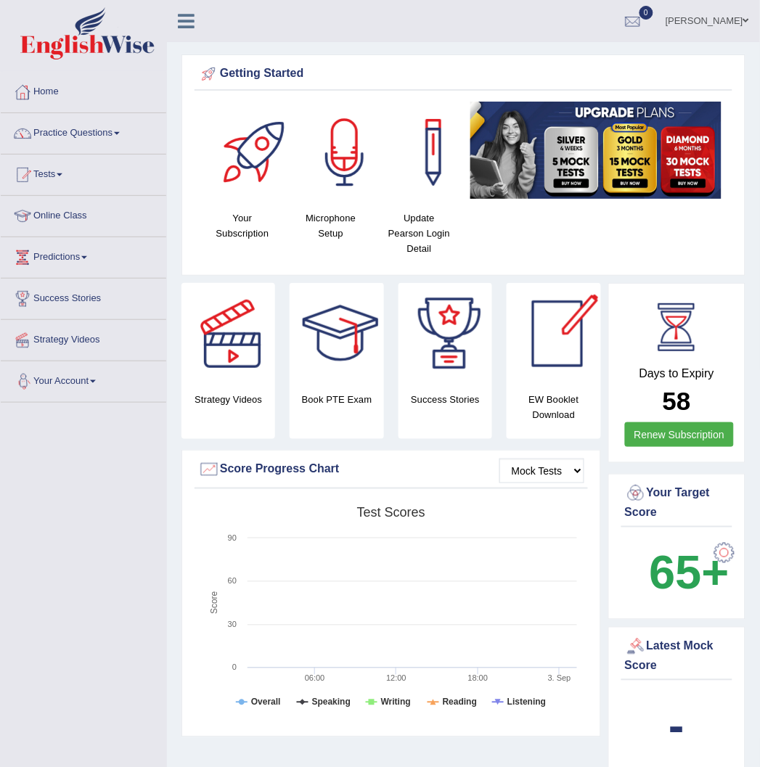
drag, startPoint x: 653, startPoint y: 397, endPoint x: 662, endPoint y: 396, distance: 8.7
click at [697, 396] on h2 "58" at bounding box center [677, 402] width 104 height 28
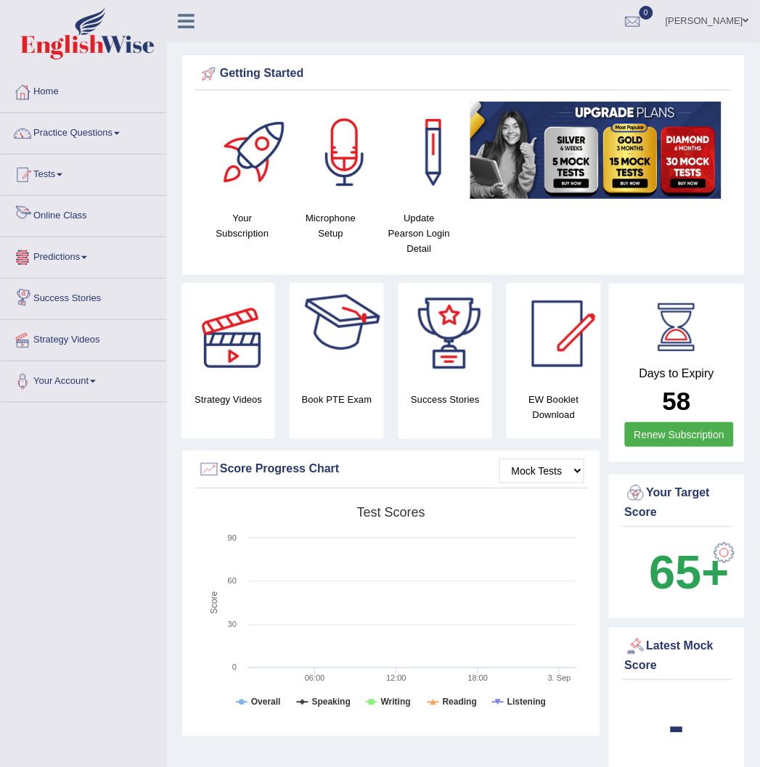
click at [83, 216] on link "Online Class" at bounding box center [83, 214] width 165 height 36
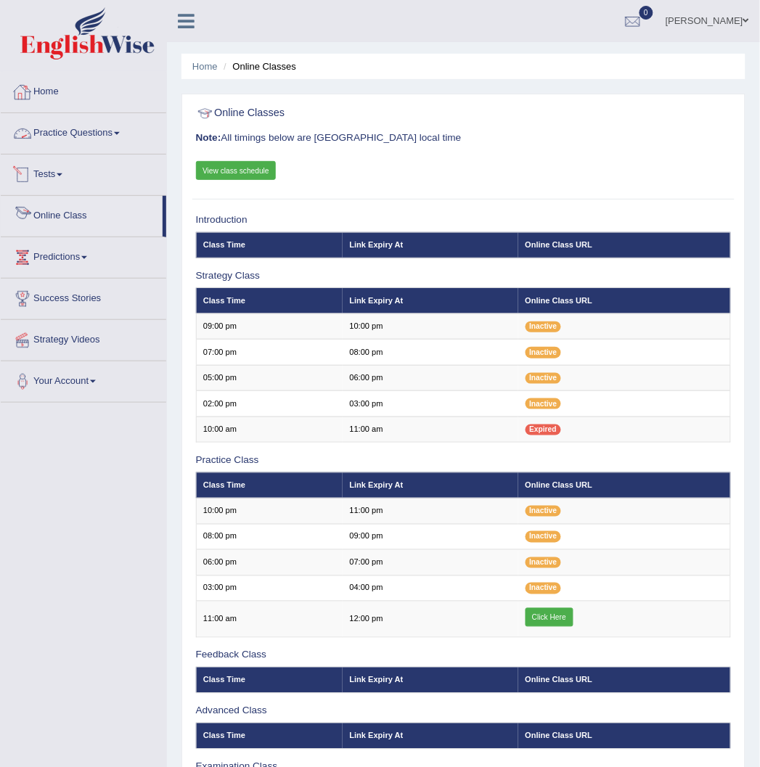
click at [52, 83] on link "Home" at bounding box center [83, 90] width 165 height 36
click at [253, 176] on link "View class schedule" at bounding box center [236, 170] width 81 height 19
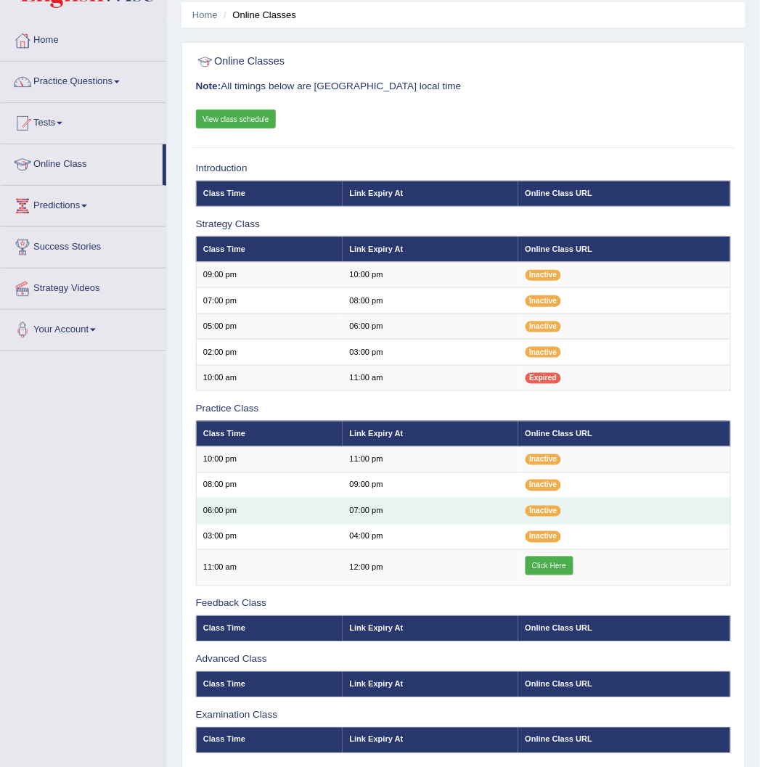
scroll to position [110, 0]
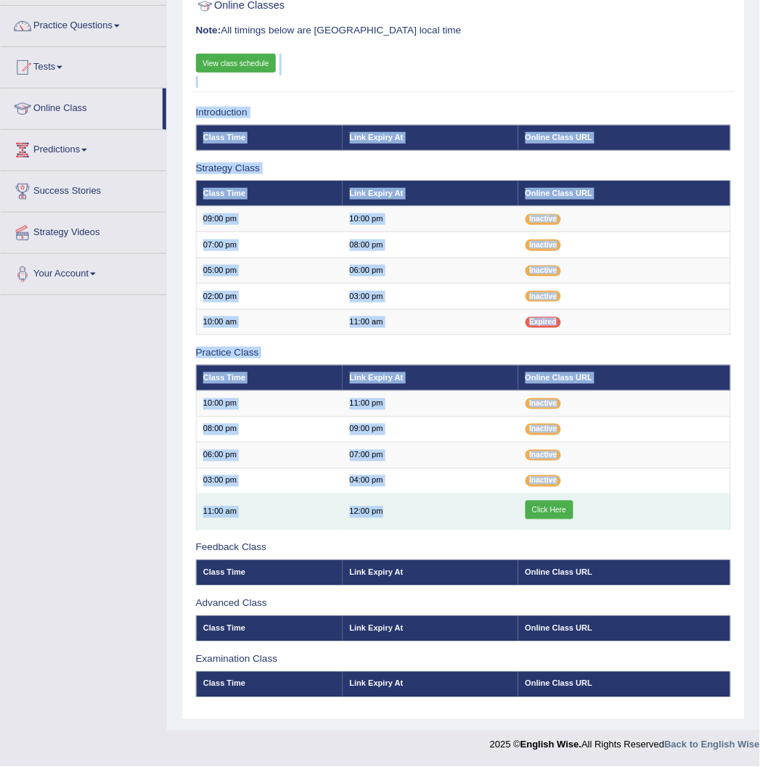
drag, startPoint x: 181, startPoint y: 517, endPoint x: 425, endPoint y: 515, distance: 243.1
click at [425, 515] on div "Online Classes Note: All timings below are Melbourne local time View class sche…" at bounding box center [463, 353] width 564 height 734
click at [425, 515] on td "12:00 pm" at bounding box center [431, 512] width 176 height 36
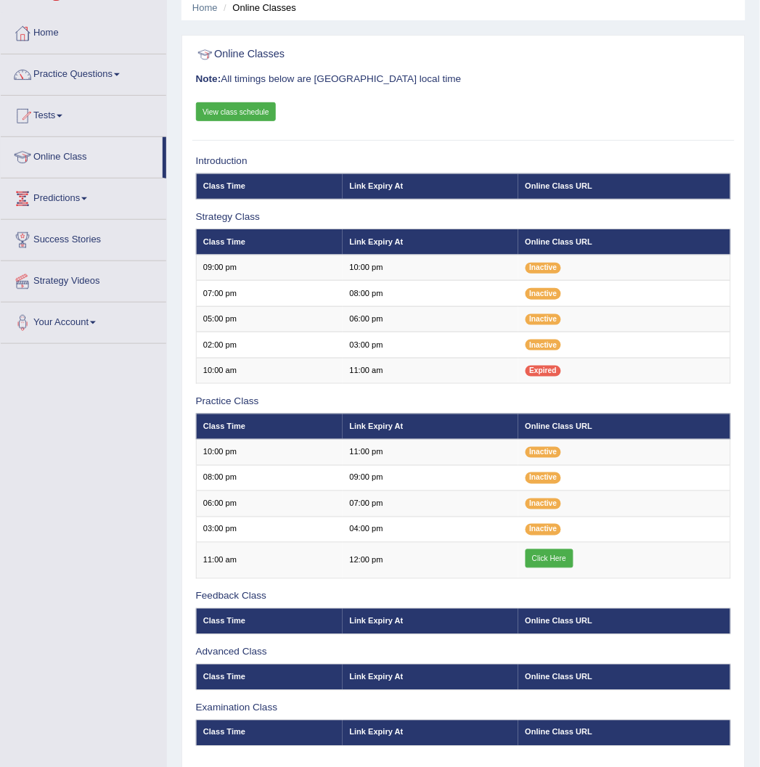
scroll to position [0, 0]
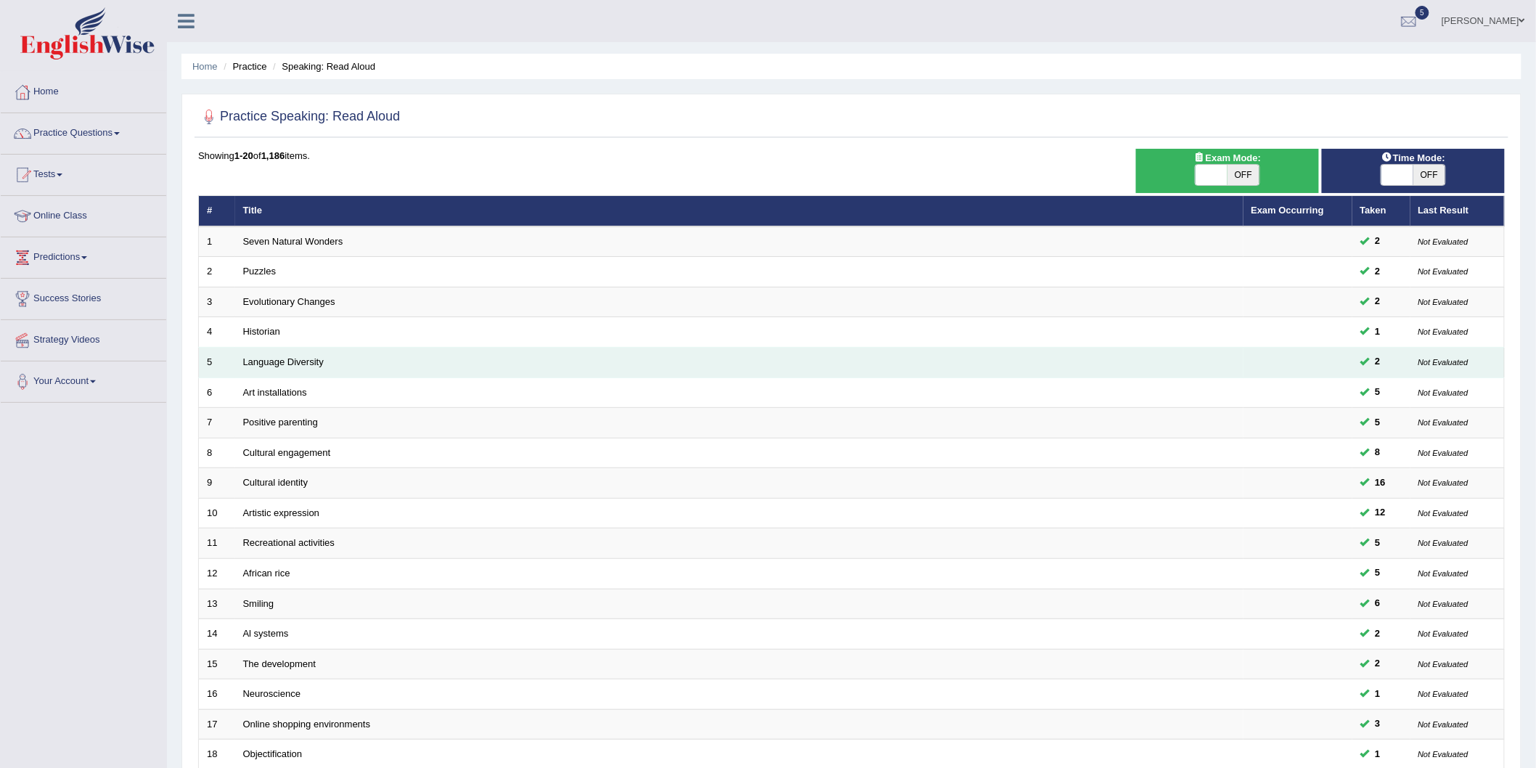
click at [276, 374] on td "Language Diversity" at bounding box center [739, 363] width 1008 height 30
click at [284, 359] on link "Language Diversity" at bounding box center [283, 361] width 81 height 11
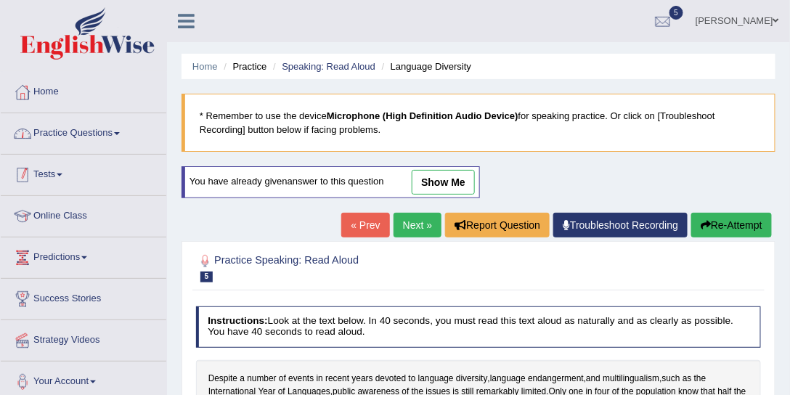
click at [95, 123] on link "Practice Questions" at bounding box center [83, 131] width 165 height 36
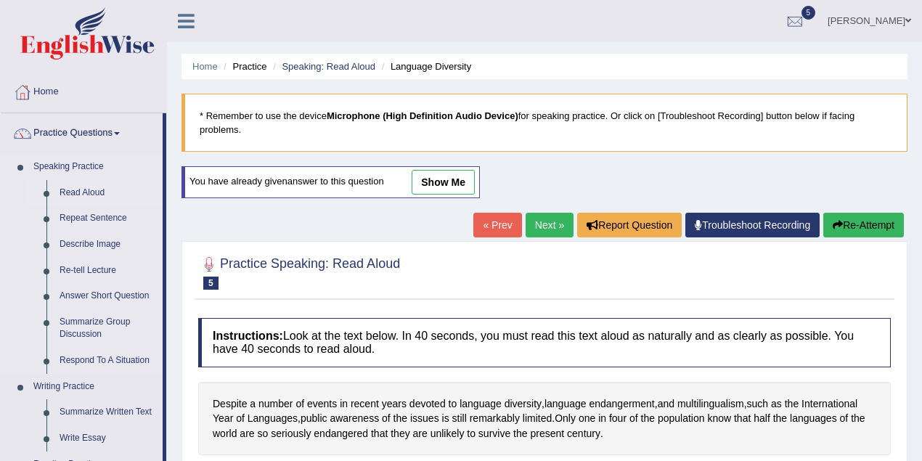
click at [81, 189] on link "Read Aloud" at bounding box center [108, 193] width 110 height 26
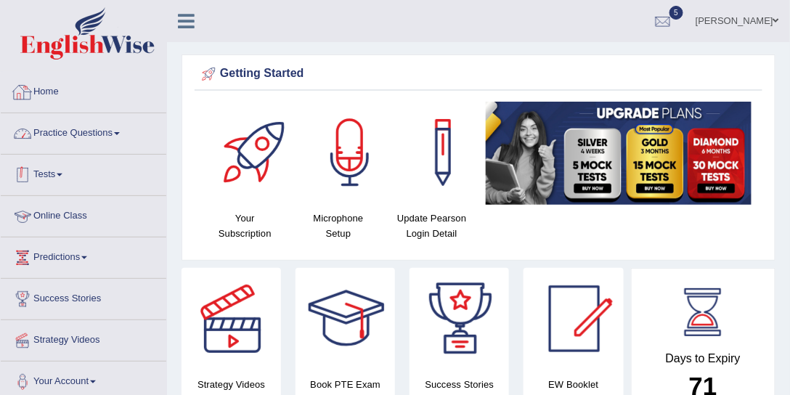
click at [83, 187] on link "Tests" at bounding box center [83, 173] width 165 height 36
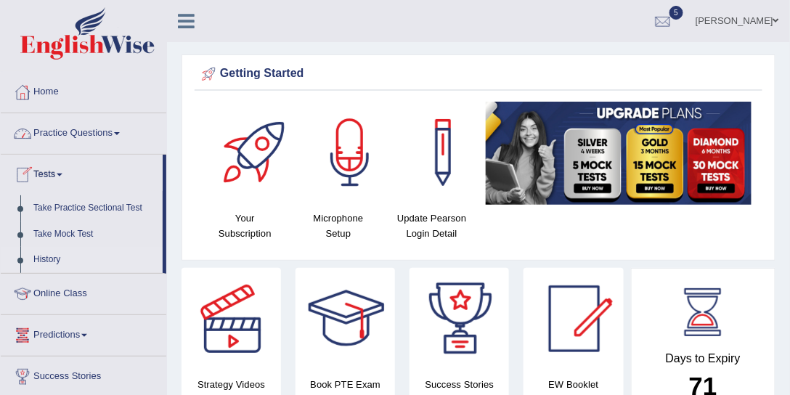
click at [55, 257] on link "History" at bounding box center [95, 260] width 136 height 26
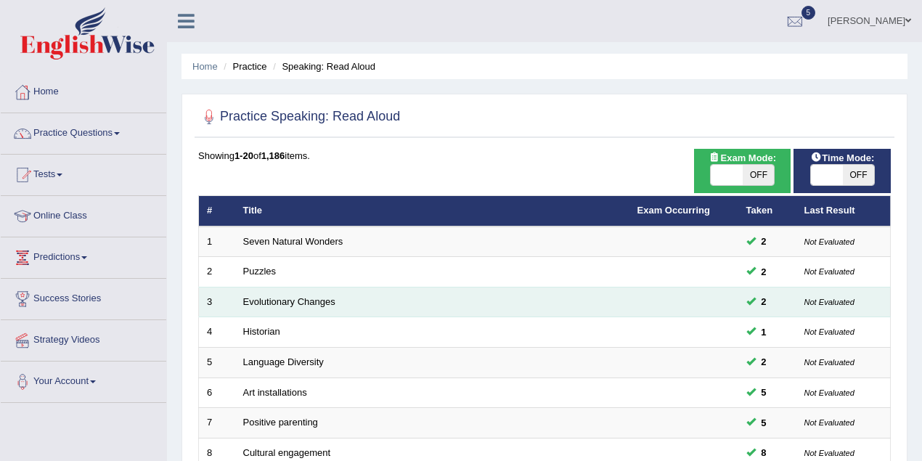
click at [280, 293] on td "Evolutionary Changes" at bounding box center [432, 302] width 394 height 30
click at [282, 296] on link "Evolutionary Changes" at bounding box center [289, 301] width 92 height 11
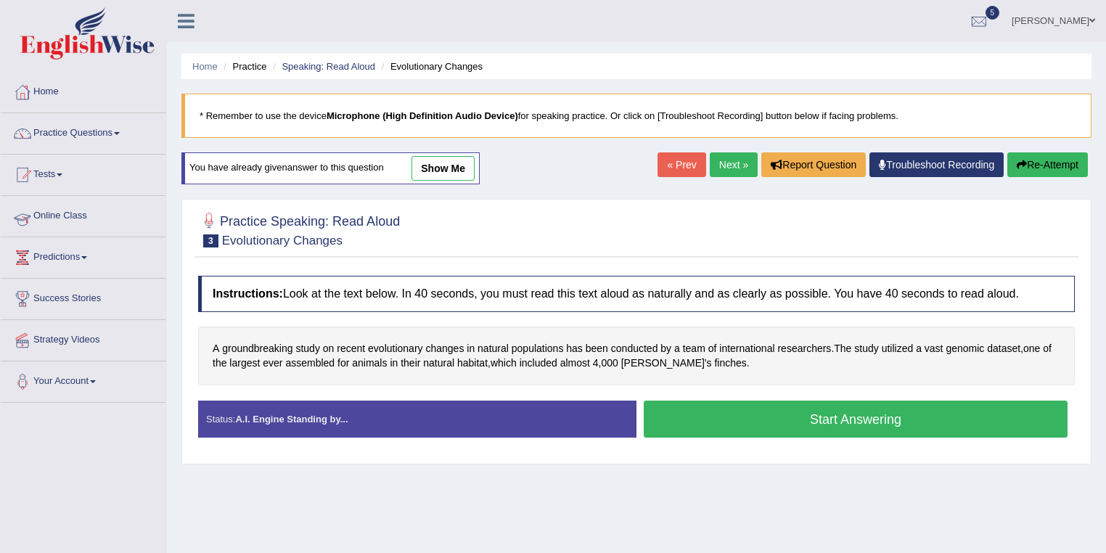
click at [136, 121] on link "Practice Questions" at bounding box center [83, 131] width 165 height 36
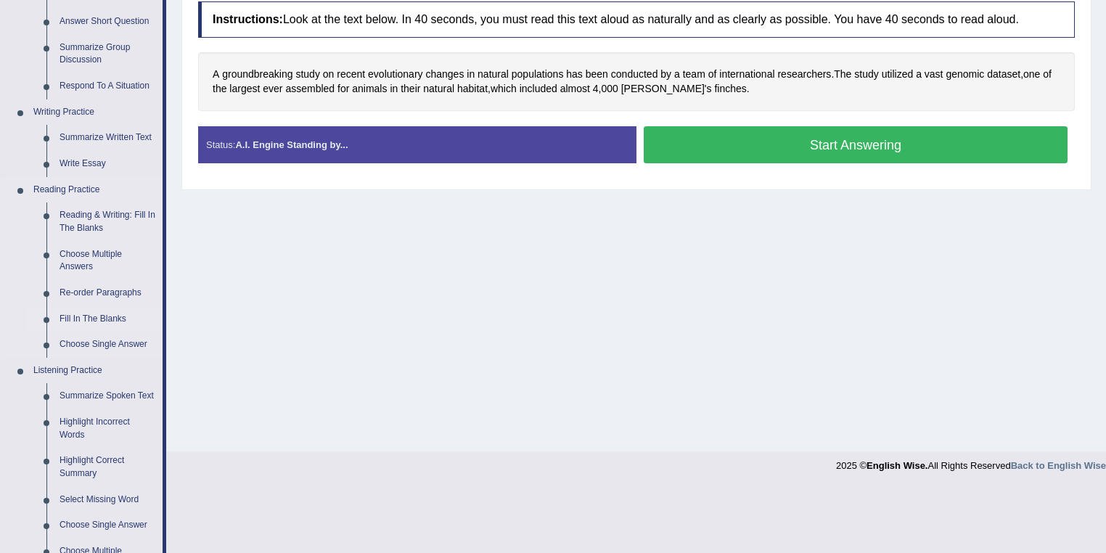
scroll to position [290, 0]
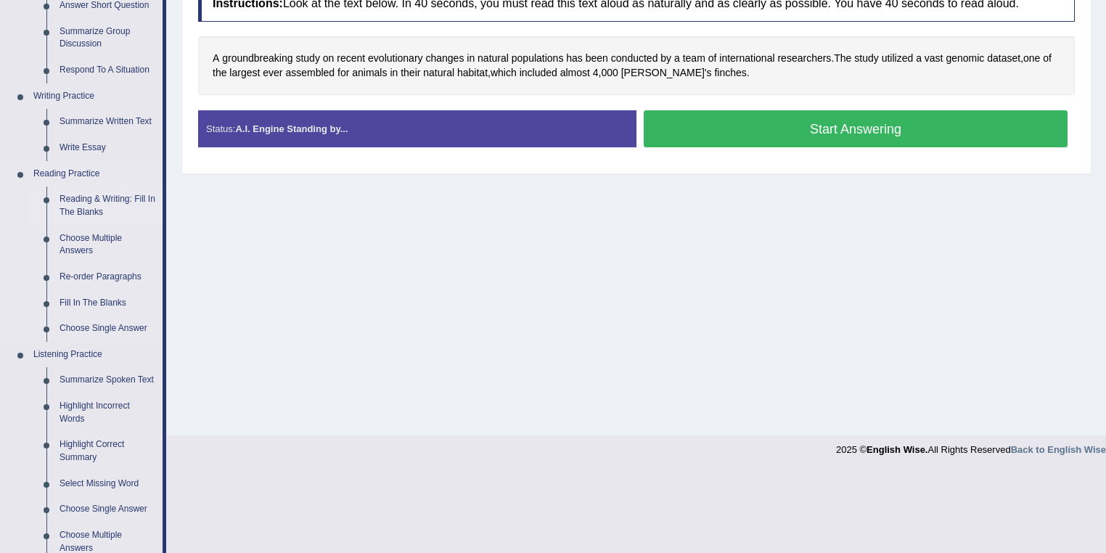
click at [52, 211] on li "Reading & Writing: Fill In The Blanks" at bounding box center [95, 206] width 136 height 38
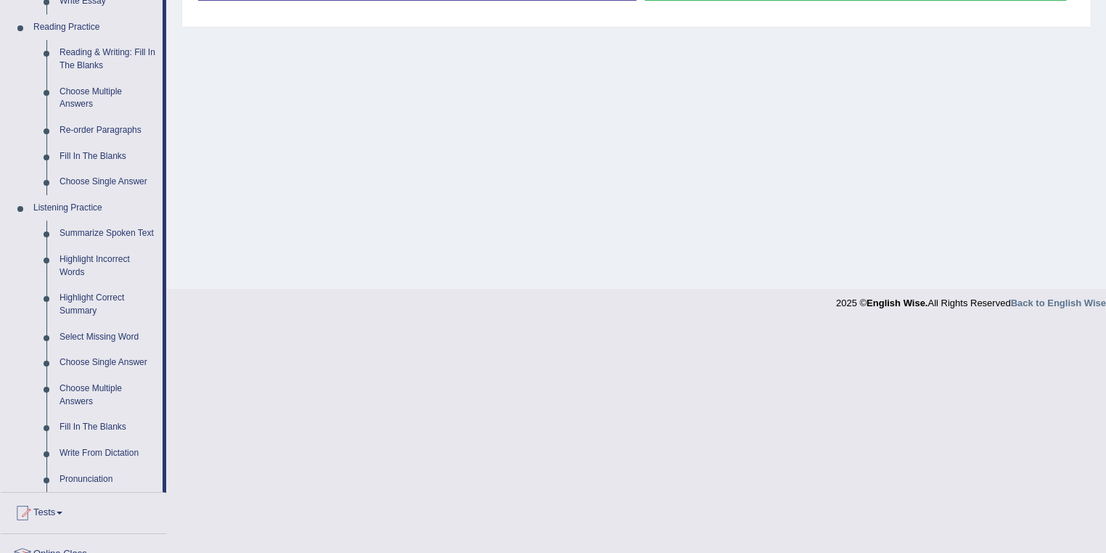
scroll to position [218, 0]
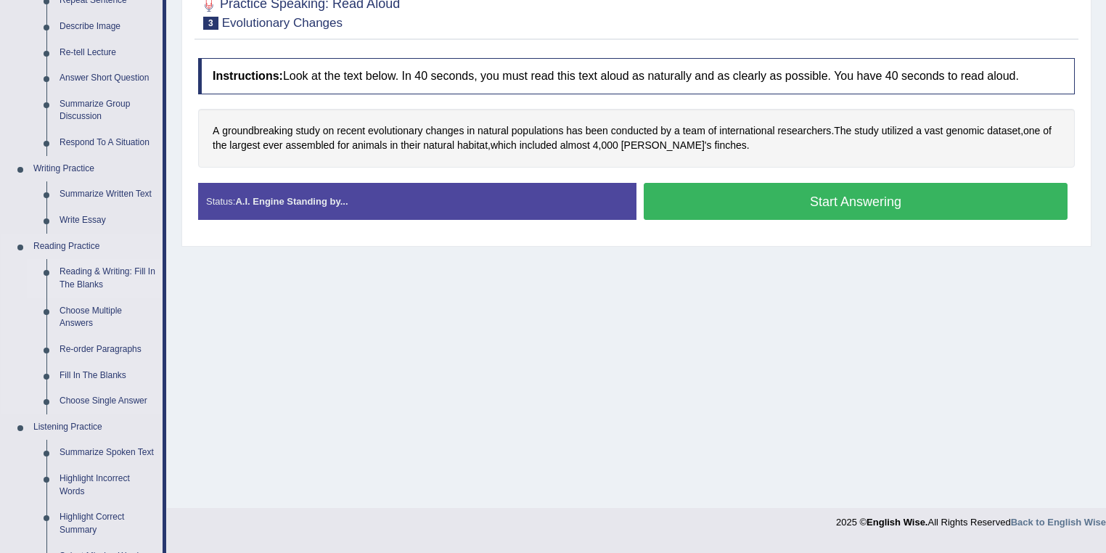
click at [107, 278] on link "Reading & Writing: Fill In The Blanks" at bounding box center [108, 278] width 110 height 38
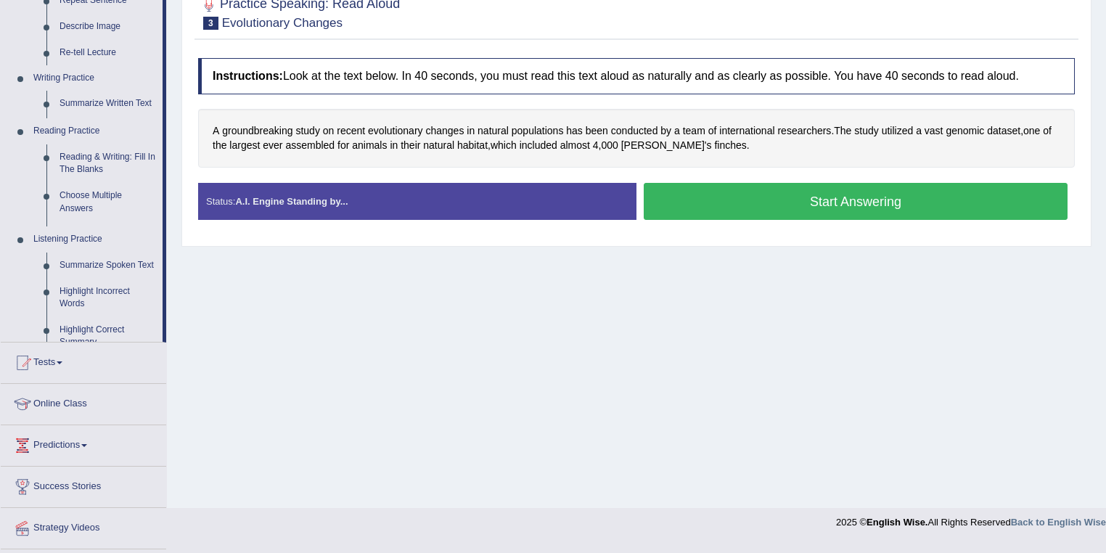
scroll to position [209, 0]
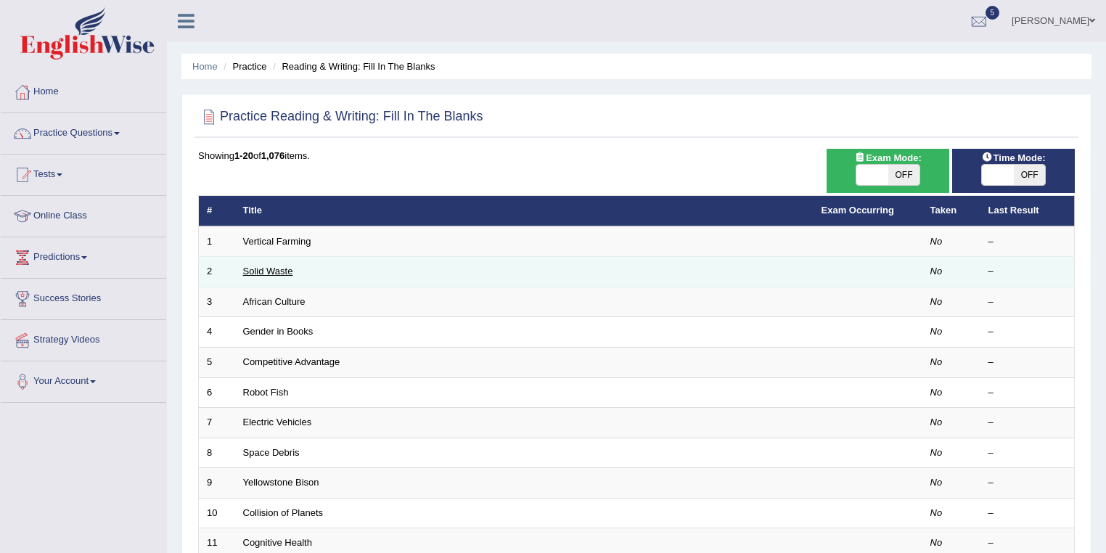
click at [276, 271] on link "Solid Waste" at bounding box center [268, 271] width 50 height 11
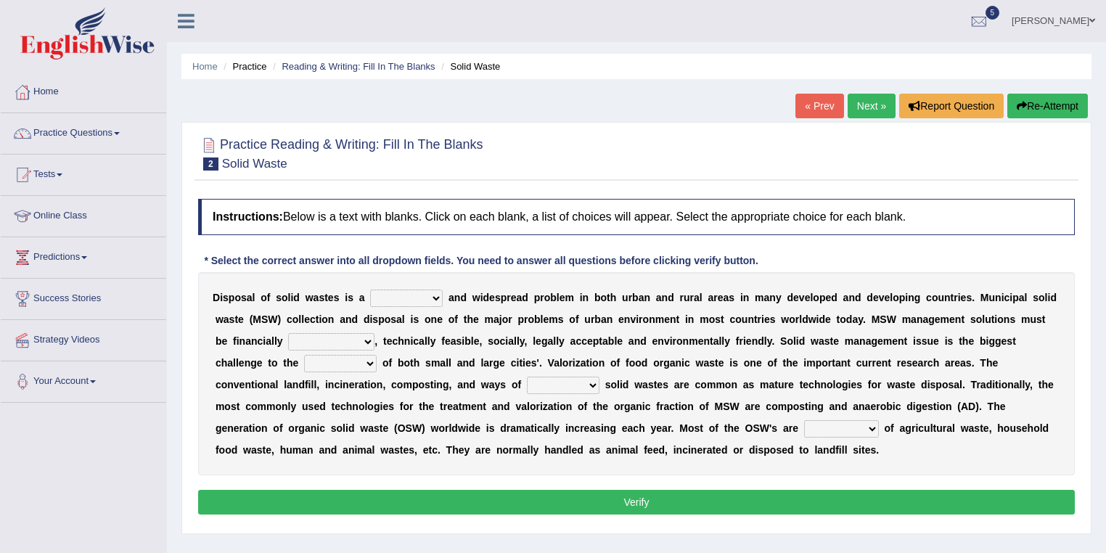
click at [449, 292] on b "a" at bounding box center [452, 298] width 6 height 12
click at [432, 296] on select "slanting stinging stalling shafting" at bounding box center [406, 298] width 73 height 17
select select "stalling"
click at [370, 290] on select "slanting stinging stalling shafting" at bounding box center [406, 298] width 73 height 17
click at [98, 98] on link "Home" at bounding box center [83, 90] width 165 height 36
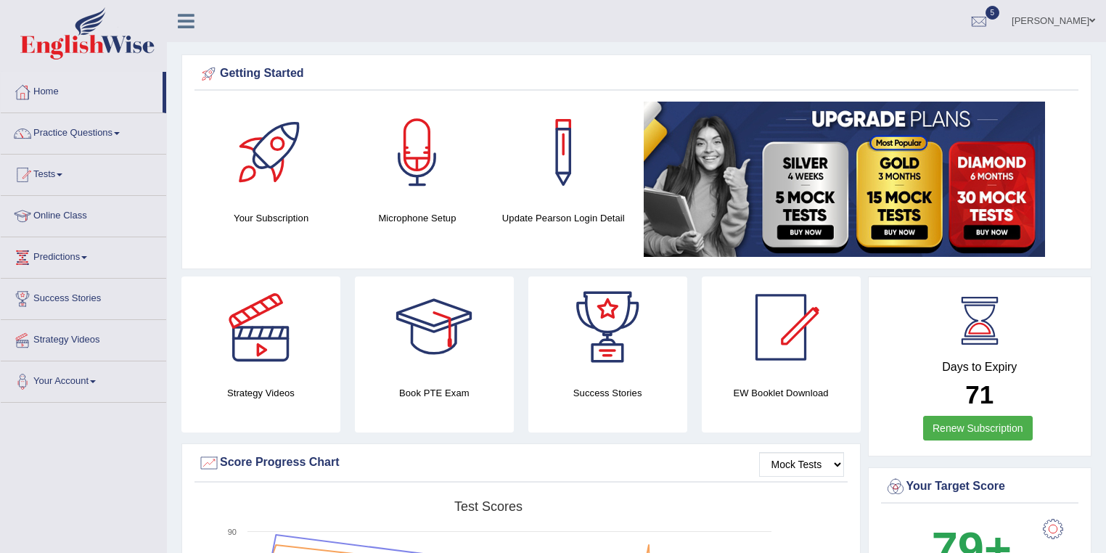
click at [106, 139] on link "Practice Questions" at bounding box center [83, 131] width 165 height 36
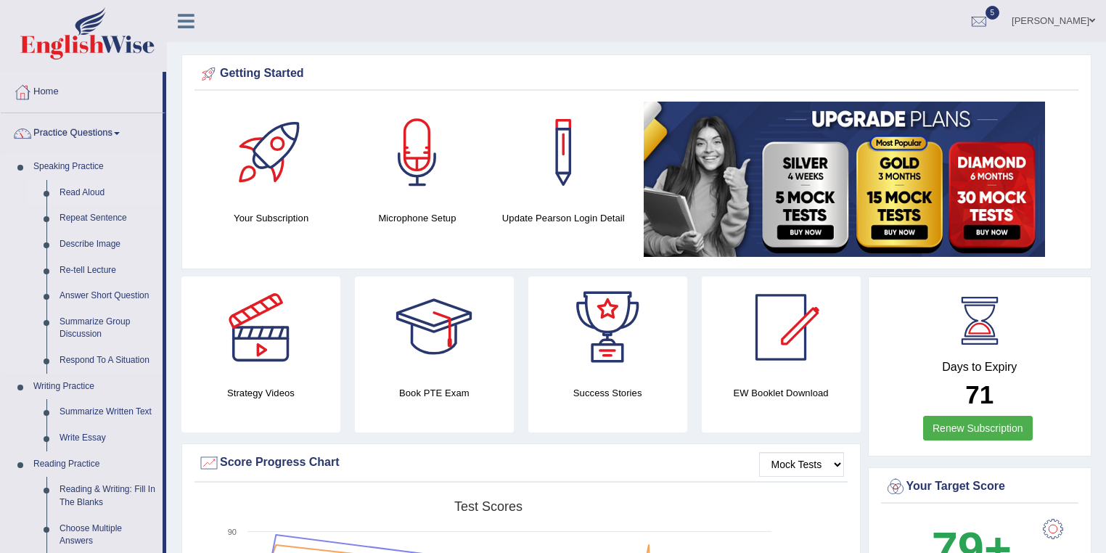
click at [72, 202] on link "Read Aloud" at bounding box center [108, 193] width 110 height 26
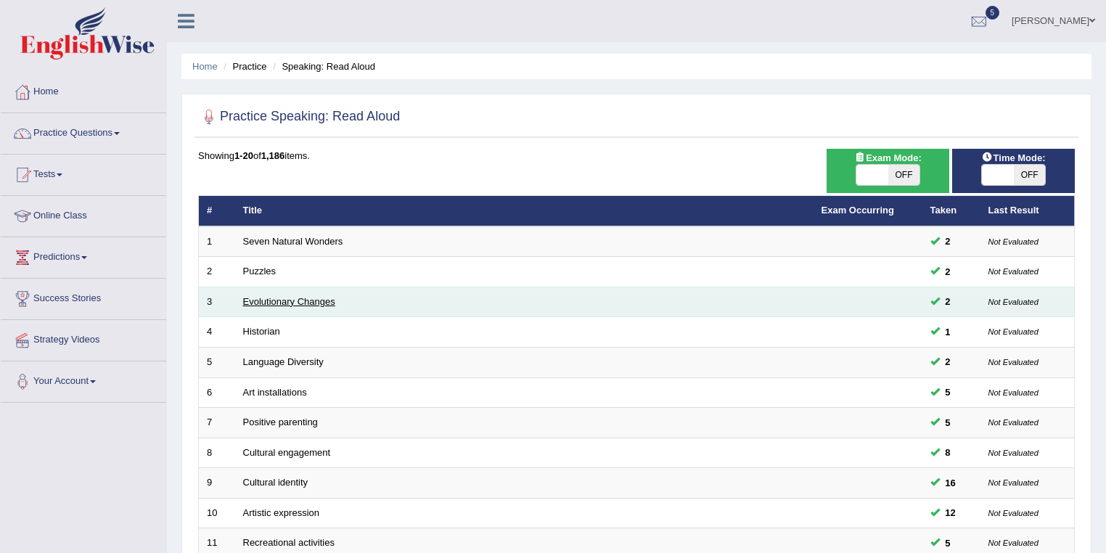
click at [317, 300] on link "Evolutionary Changes" at bounding box center [289, 301] width 92 height 11
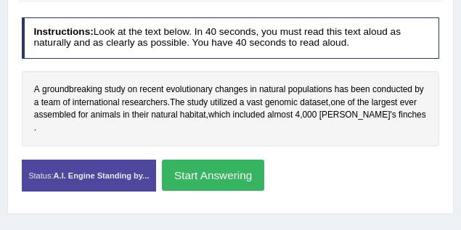
scroll to position [290, 0]
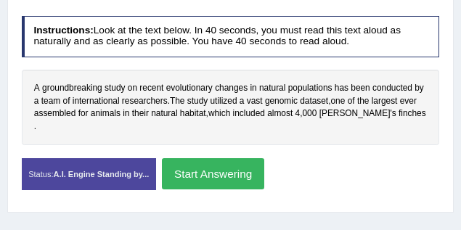
click at [216, 168] on button "Start Answering" at bounding box center [213, 173] width 102 height 31
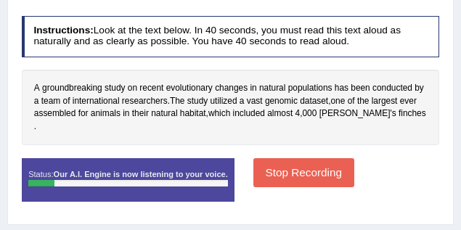
click at [278, 162] on button "Stop Recording" at bounding box center [303, 172] width 101 height 28
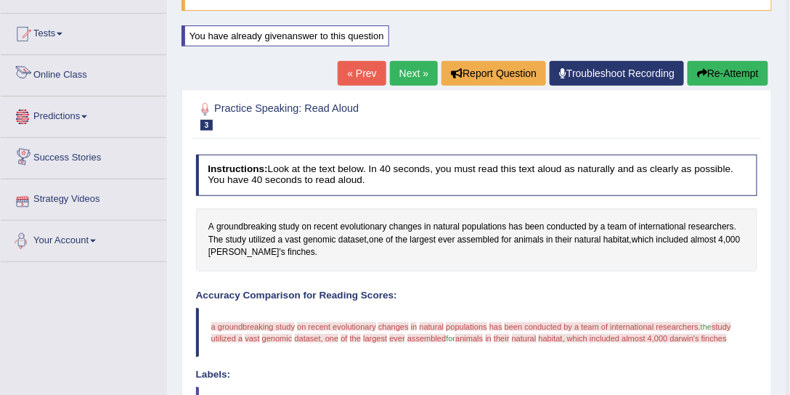
scroll to position [16, 0]
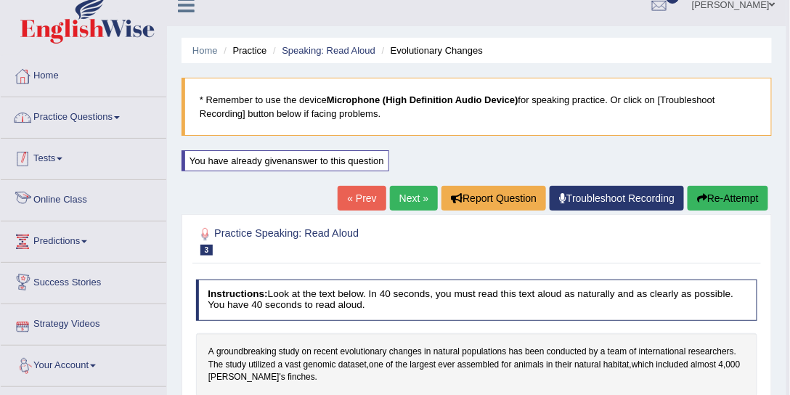
click at [102, 110] on link "Practice Questions" at bounding box center [83, 115] width 165 height 36
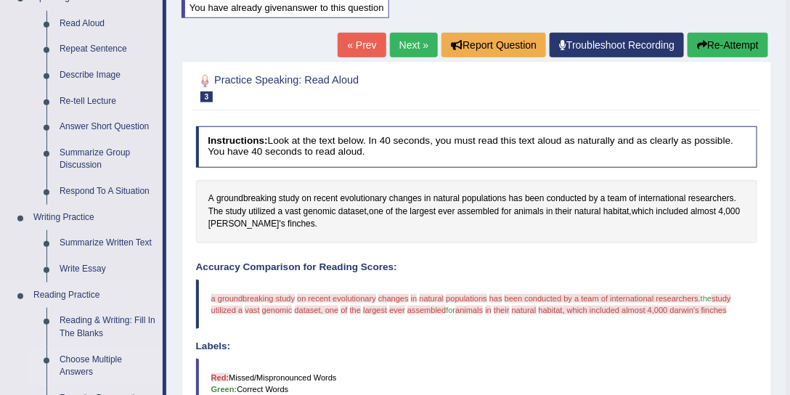
scroll to position [248, 0]
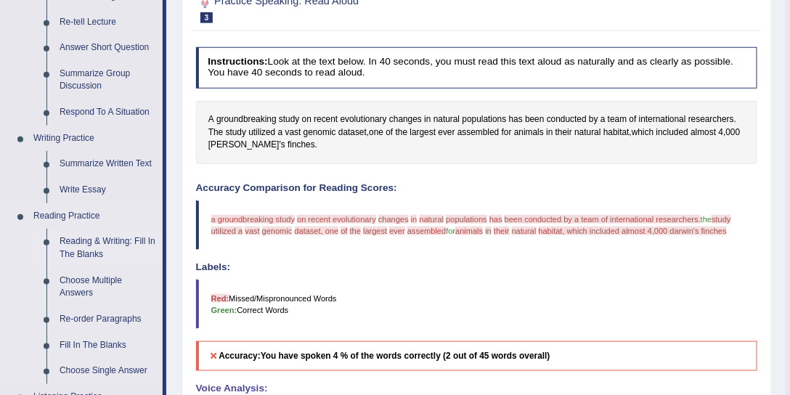
click at [107, 242] on link "Reading & Writing: Fill In The Blanks" at bounding box center [108, 248] width 110 height 38
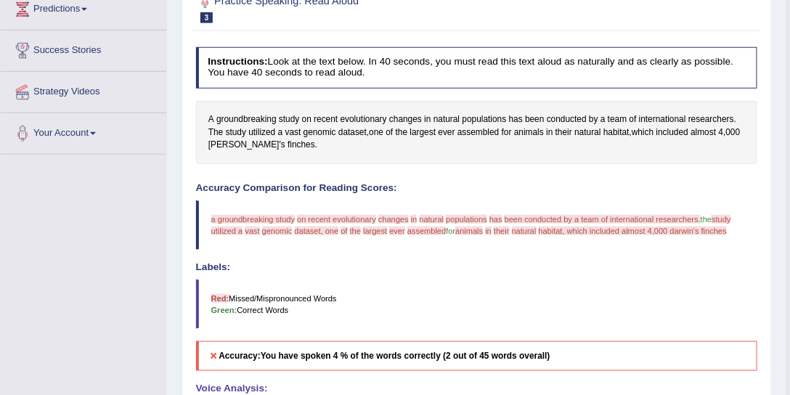
scroll to position [258, 0]
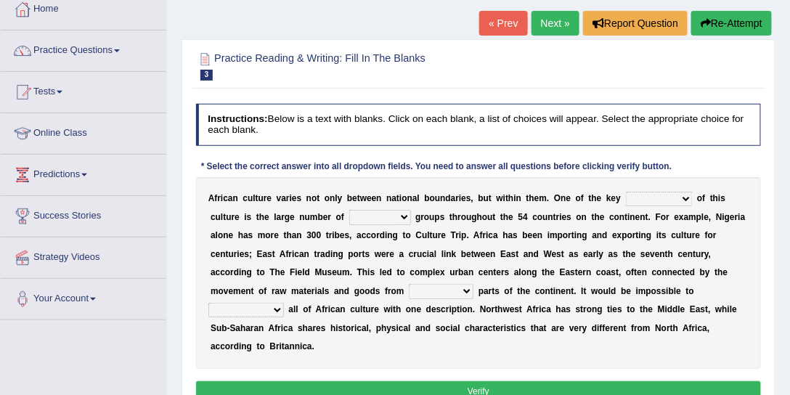
click at [389, 224] on div "A f r i c a n c u l t u r e v a r i e s n o t o n l y b e t w e e n n a t i o n…" at bounding box center [478, 273] width 565 height 192
click at [391, 212] on select "ethic ethnic eugenic epic" at bounding box center [380, 217] width 62 height 15
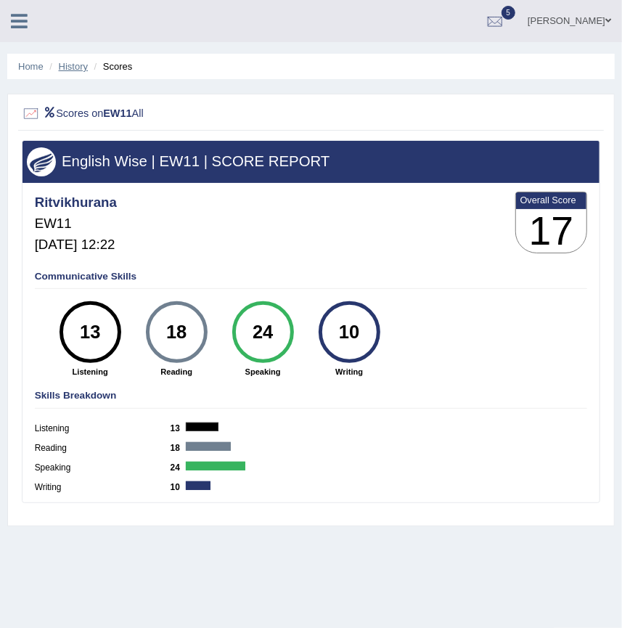
click at [73, 62] on link "History" at bounding box center [73, 66] width 29 height 11
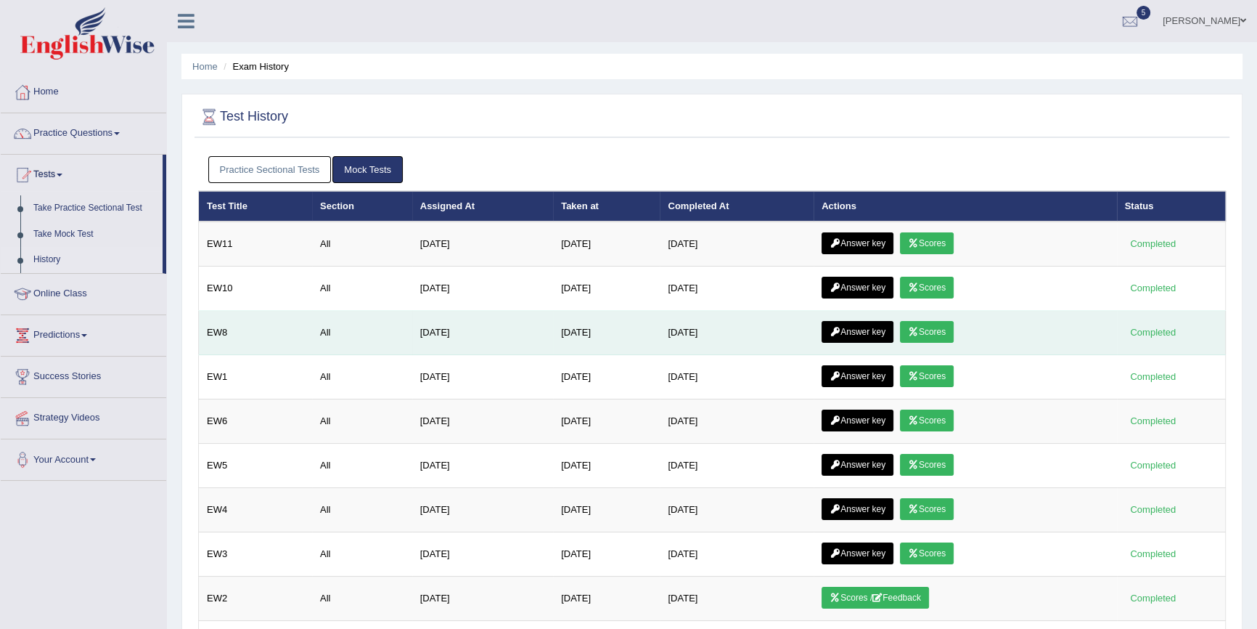
click at [621, 329] on link "Scores" at bounding box center [927, 332] width 54 height 22
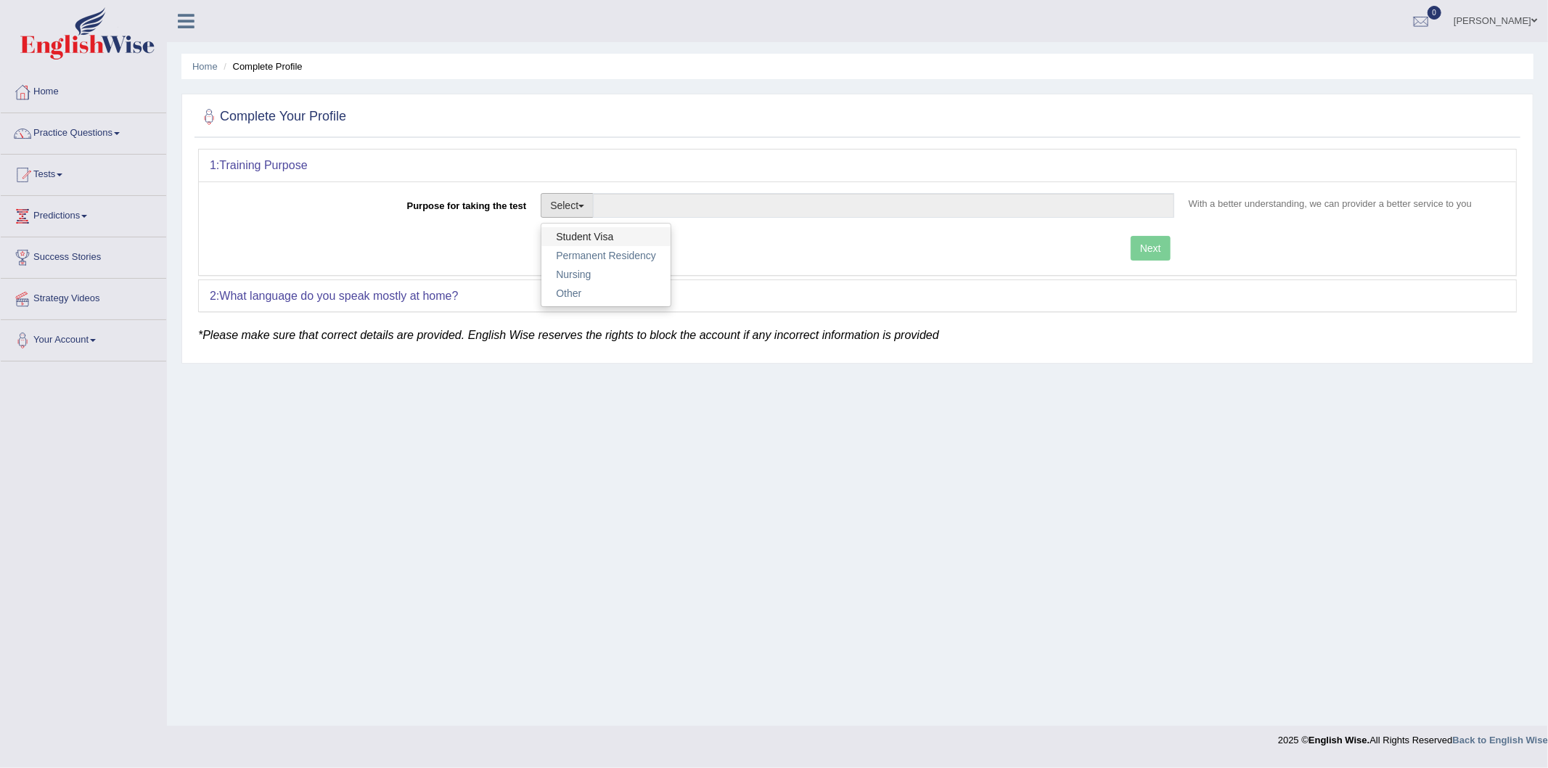
click at [617, 242] on link "Student Visa" at bounding box center [605, 236] width 129 height 19
type input "Student Visa"
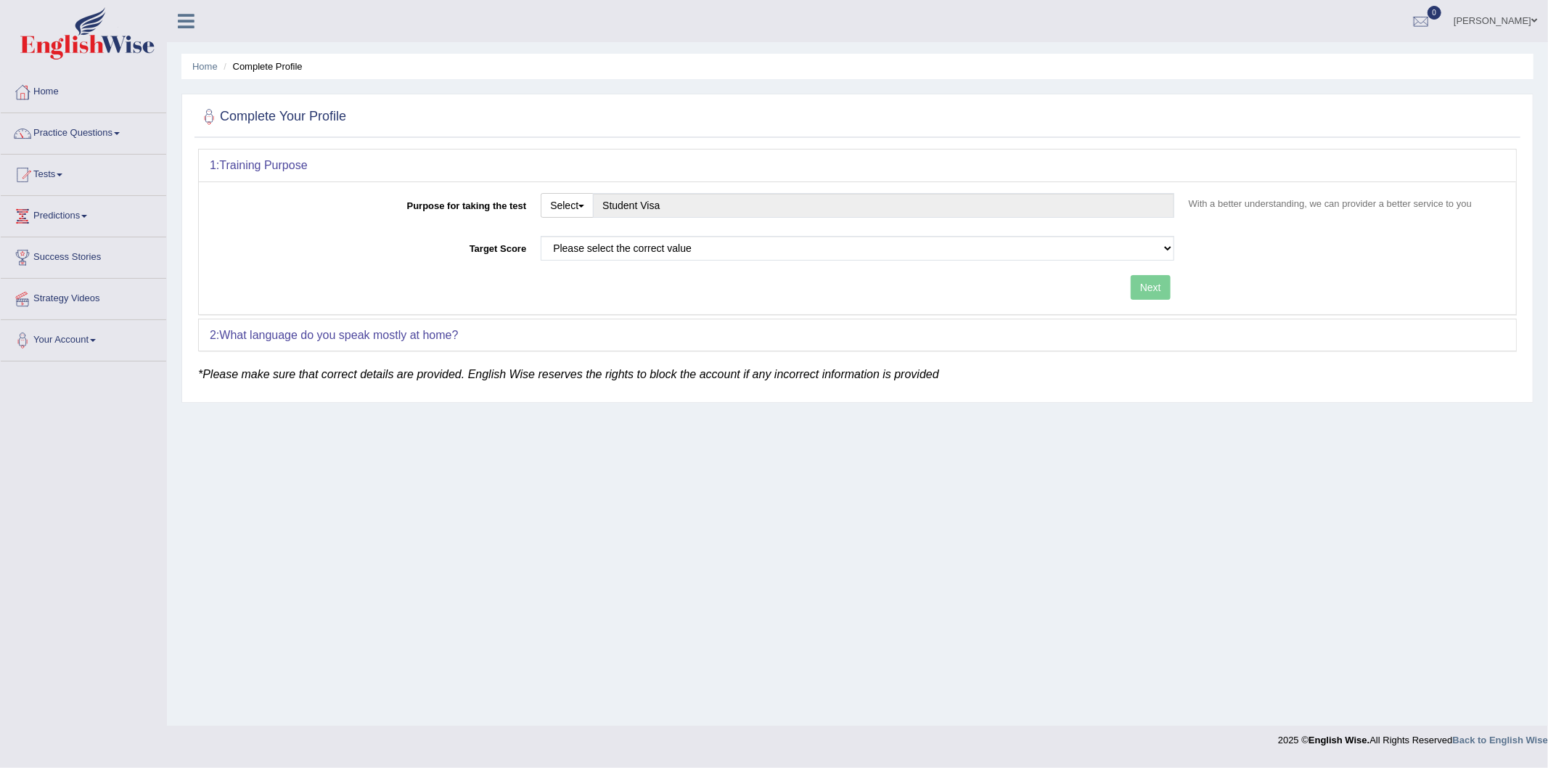
click at [607, 266] on div "Please select the correct value 50 (6 bands) 58 (6.5 bands) 65 (7 bands) 79 (8 …" at bounding box center [857, 252] width 648 height 32
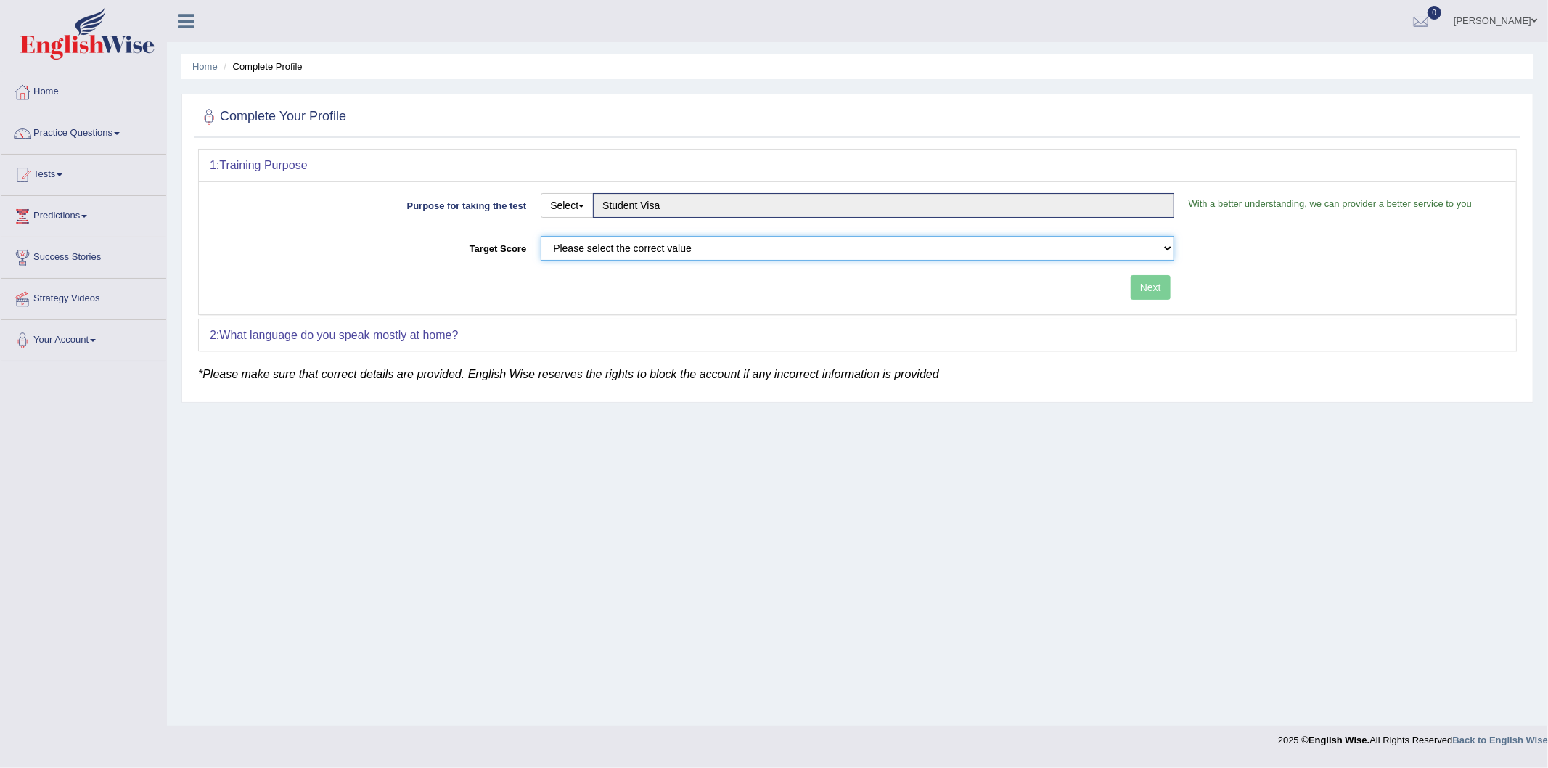
click at [613, 250] on select "Please select the correct value 50 (6 bands) 58 (6.5 bands) 65 (7 bands) 79 (8 …" at bounding box center [858, 248] width 634 height 25
select select "58"
click at [541, 236] on select "Please select the correct value 50 (6 bands) 58 (6.5 bands) 65 (7 bands) 79 (8 …" at bounding box center [858, 248] width 634 height 25
click at [1162, 284] on button "Next" at bounding box center [1151, 287] width 40 height 25
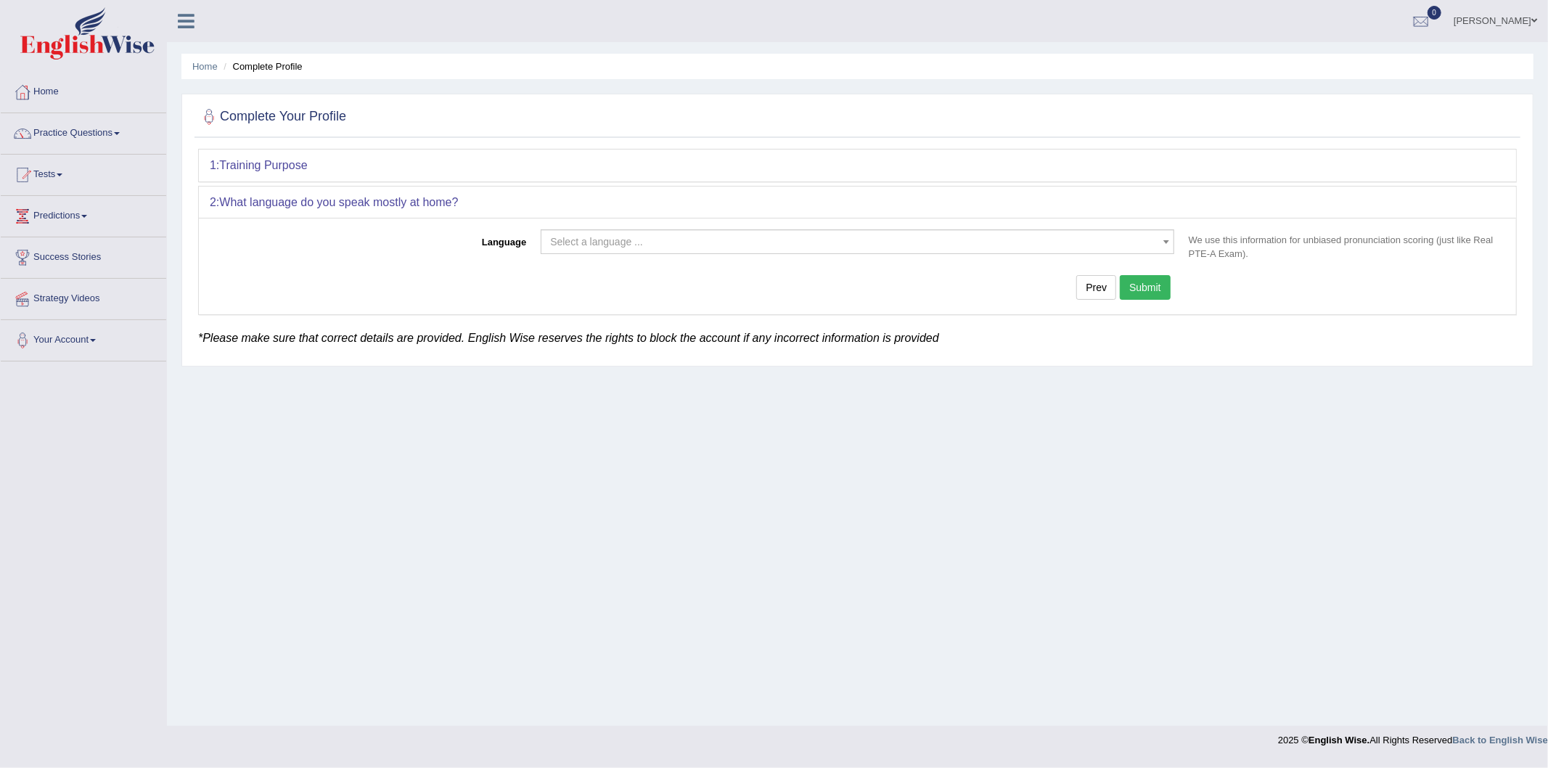
click at [711, 242] on span "Select a language ..." at bounding box center [853, 241] width 606 height 15
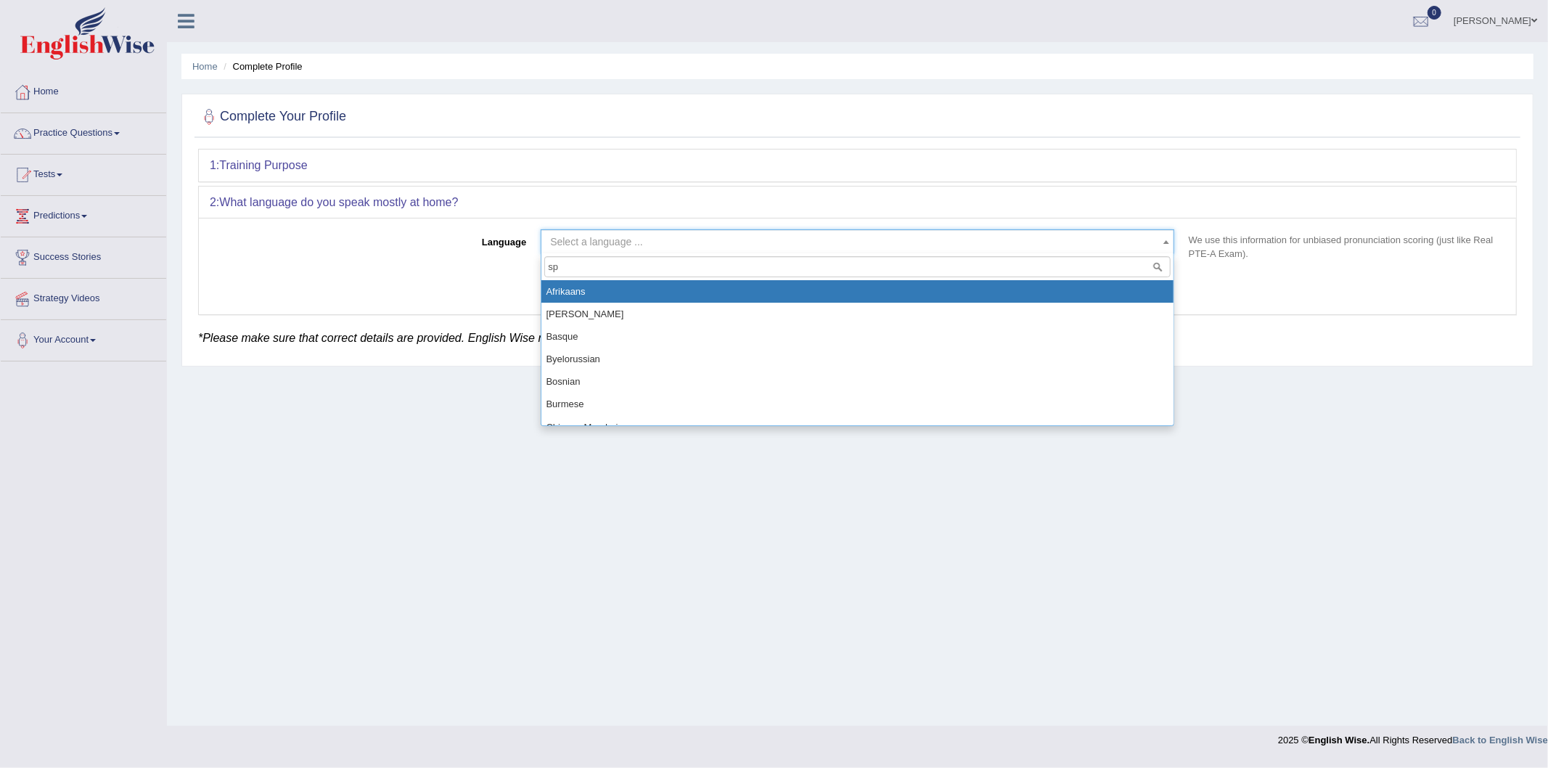
type input "spa"
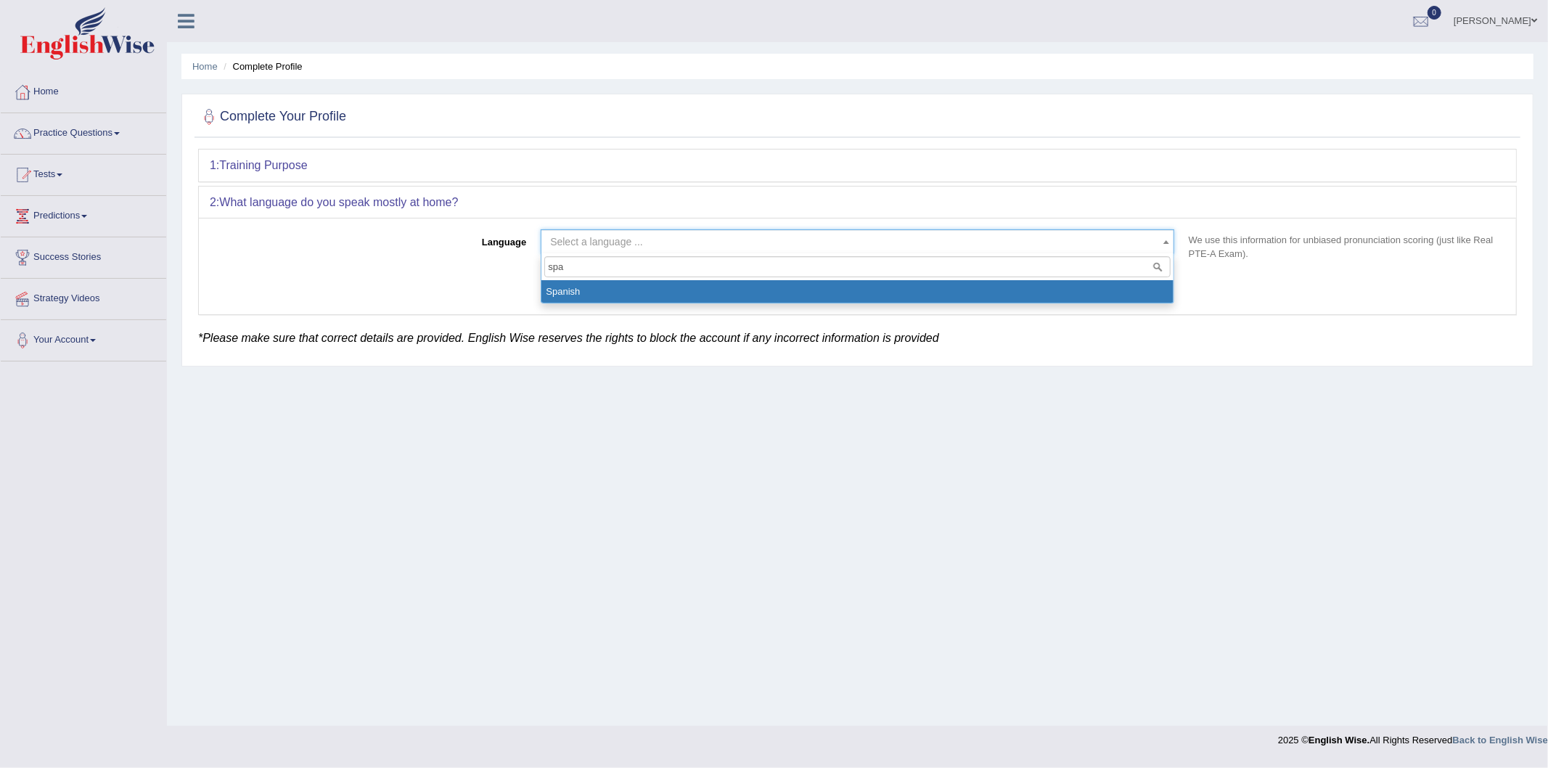
select select "Spanish"
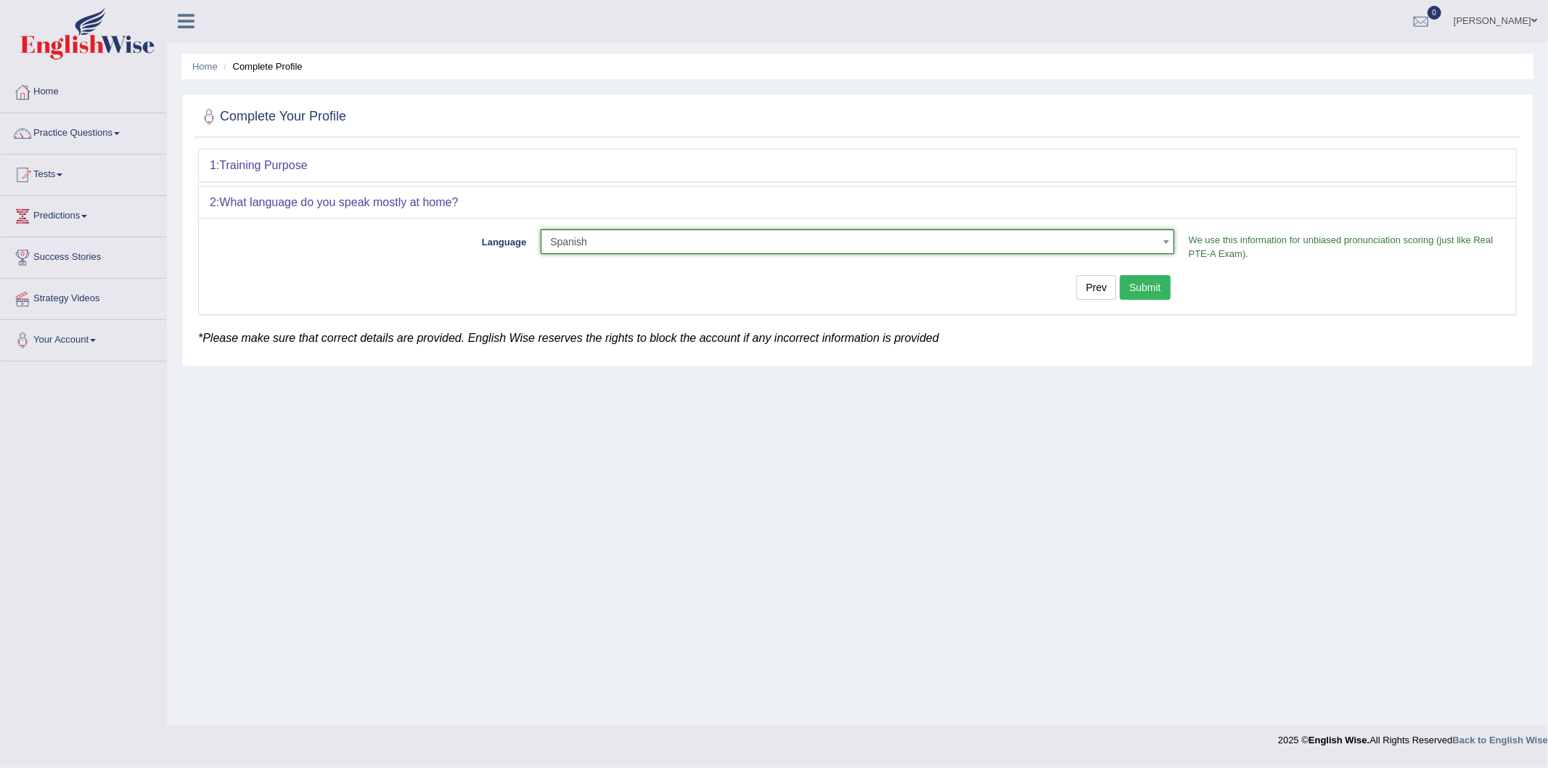
click at [1154, 288] on button "Submit" at bounding box center [1145, 287] width 51 height 25
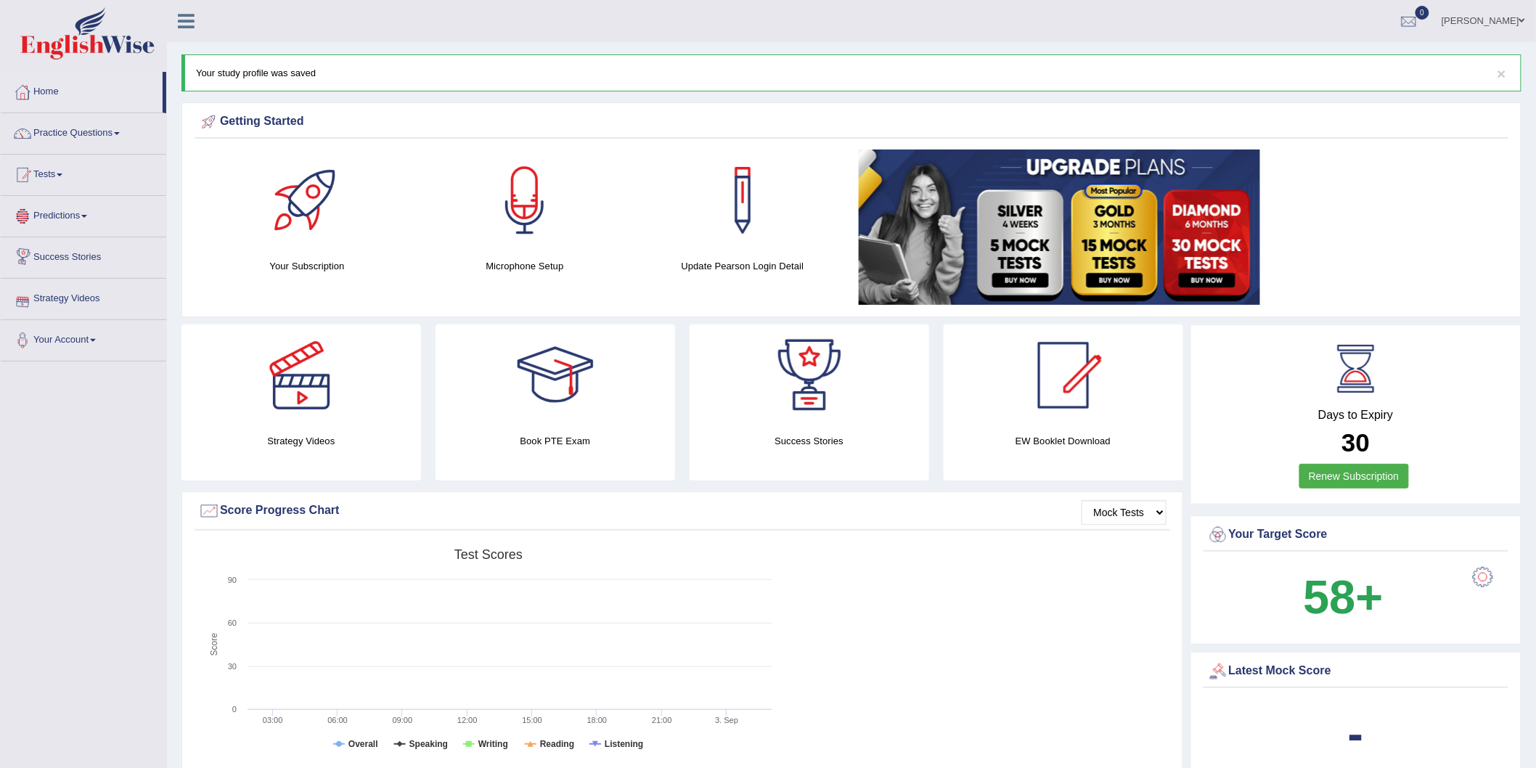
click at [89, 300] on link "Strategy Videos" at bounding box center [83, 297] width 165 height 36
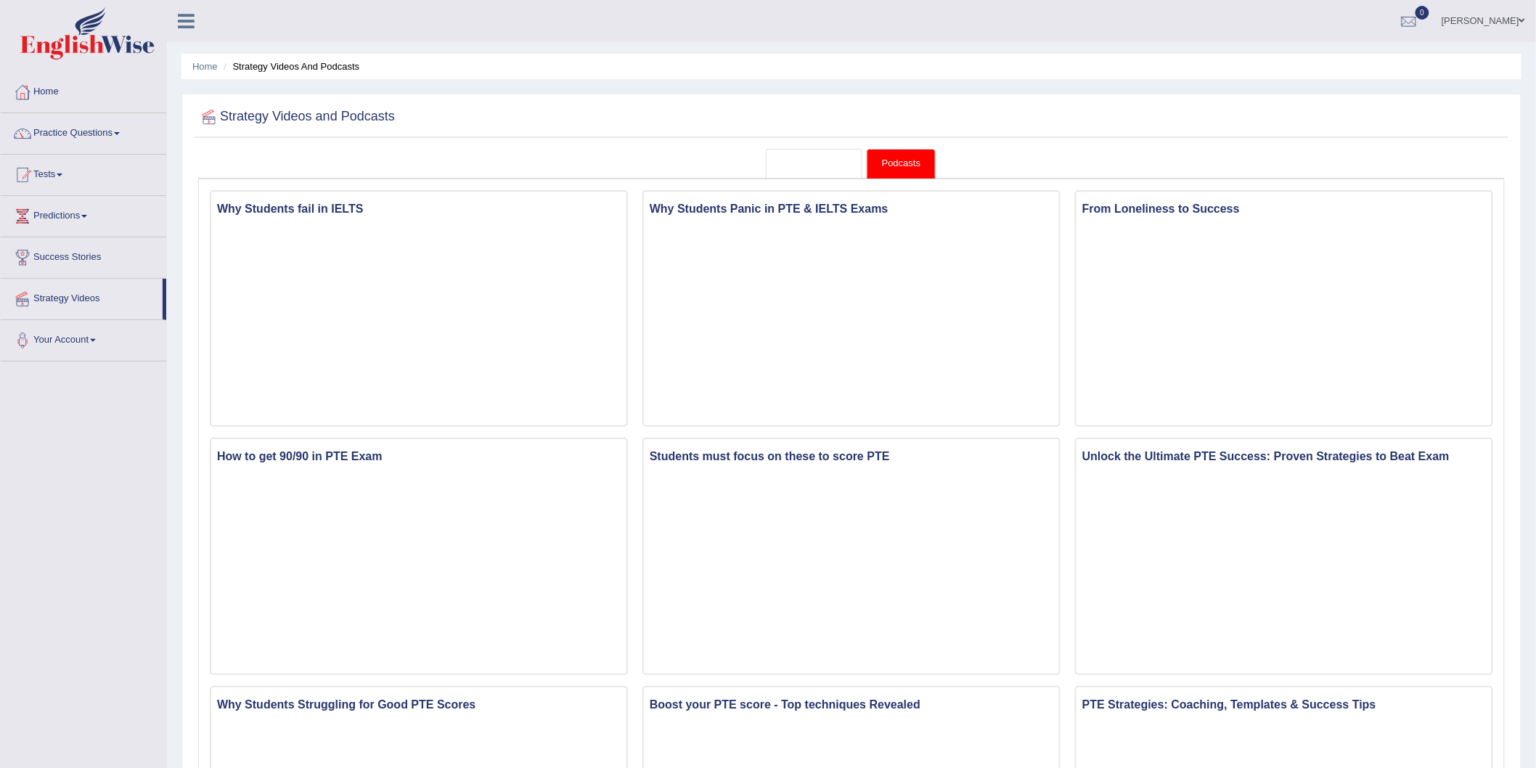
click at [827, 165] on link "Strategy Videos" at bounding box center [814, 164] width 97 height 30
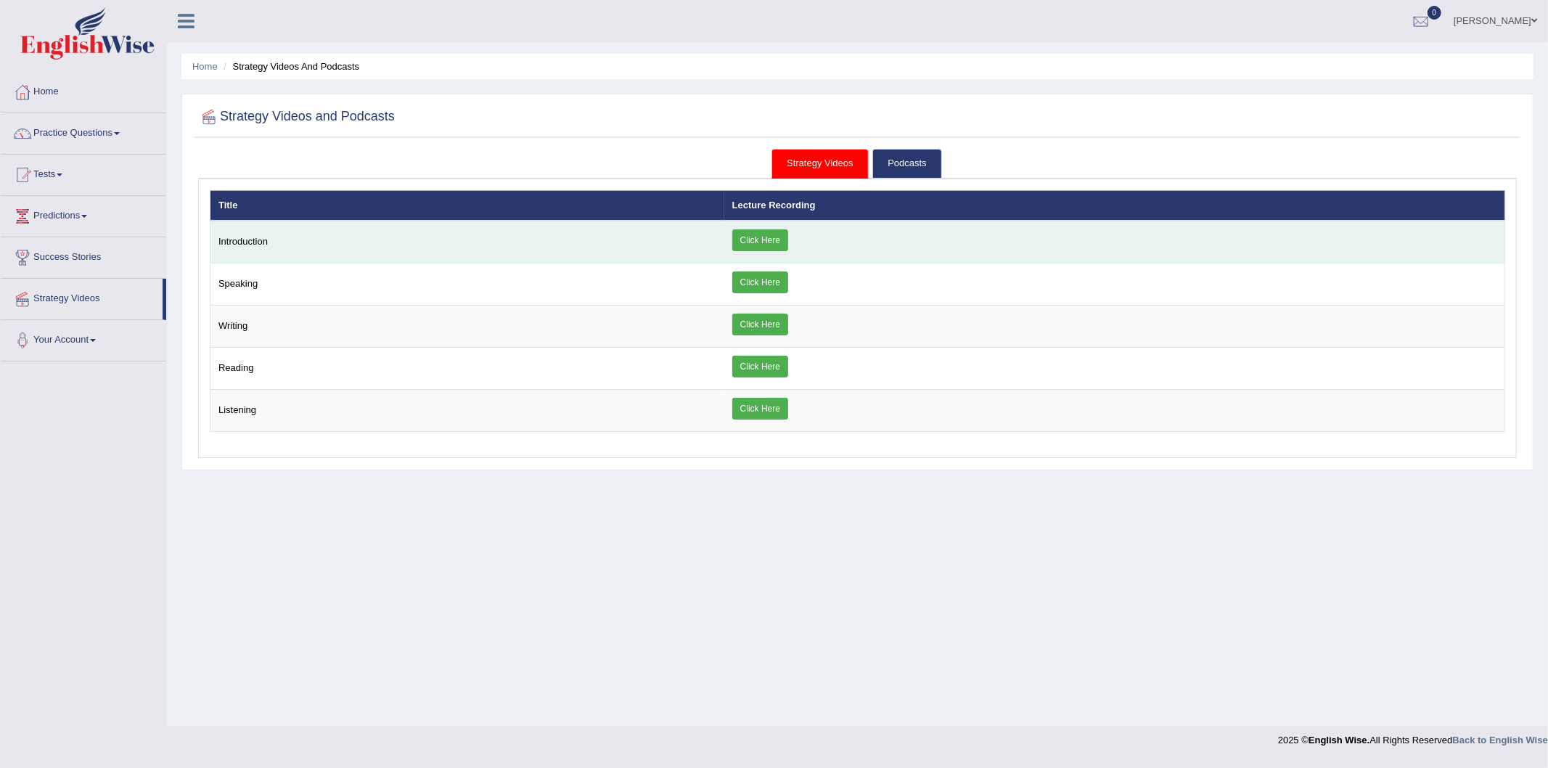
click at [758, 247] on link "Click Here" at bounding box center [760, 240] width 56 height 22
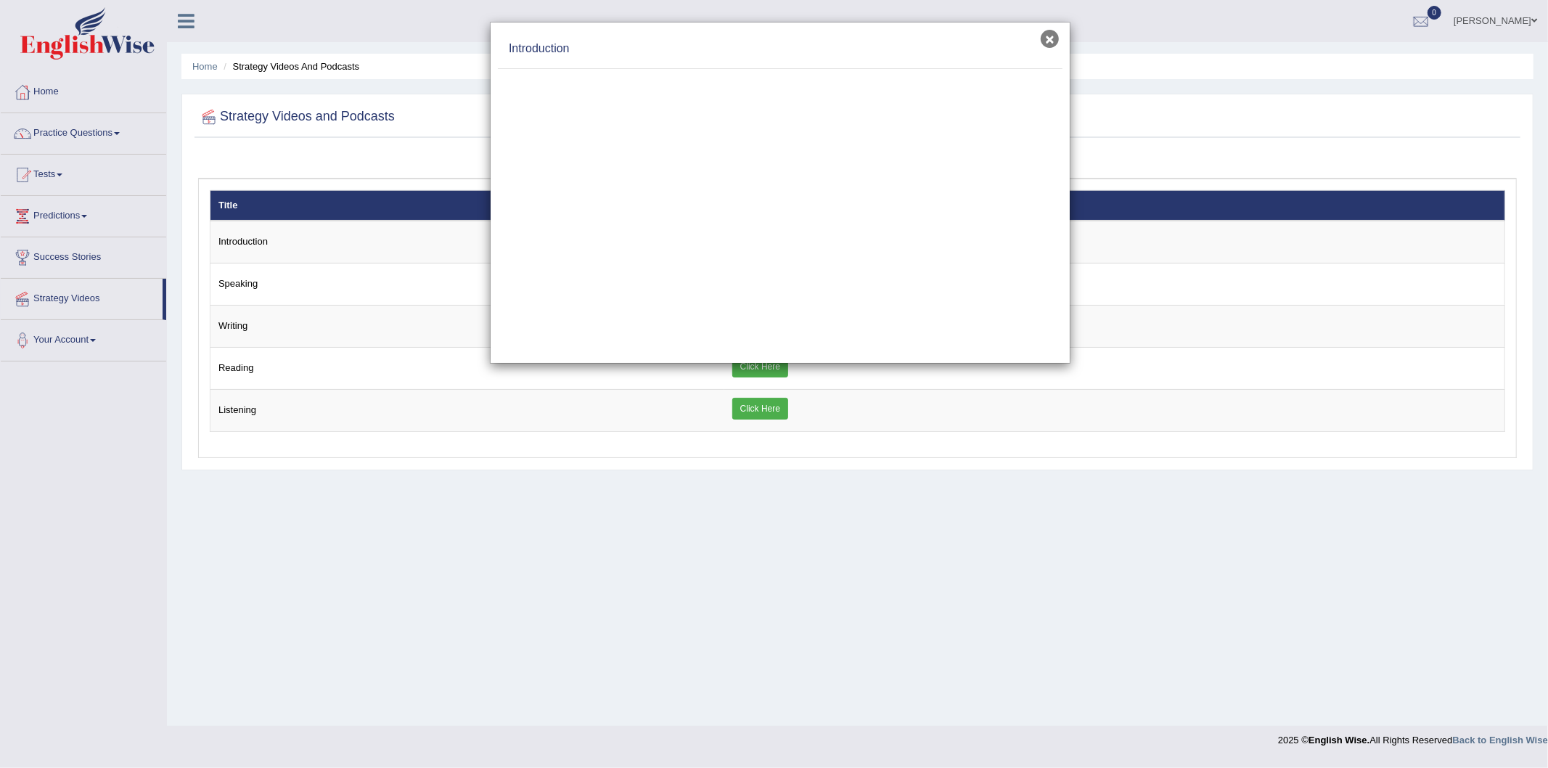
click at [1048, 44] on button "×" at bounding box center [1050, 39] width 18 height 18
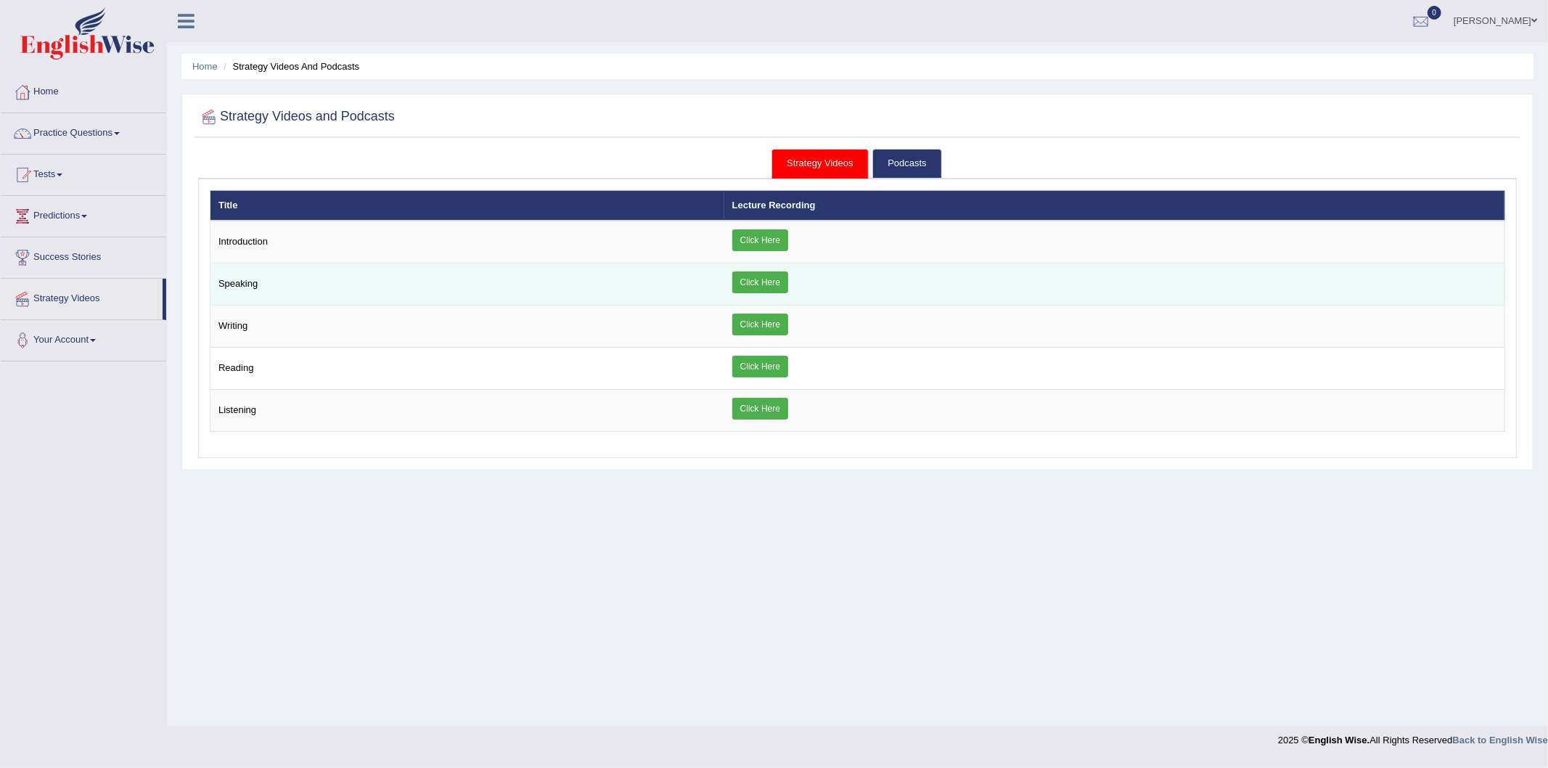
click at [751, 277] on link "Click Here" at bounding box center [760, 282] width 56 height 22
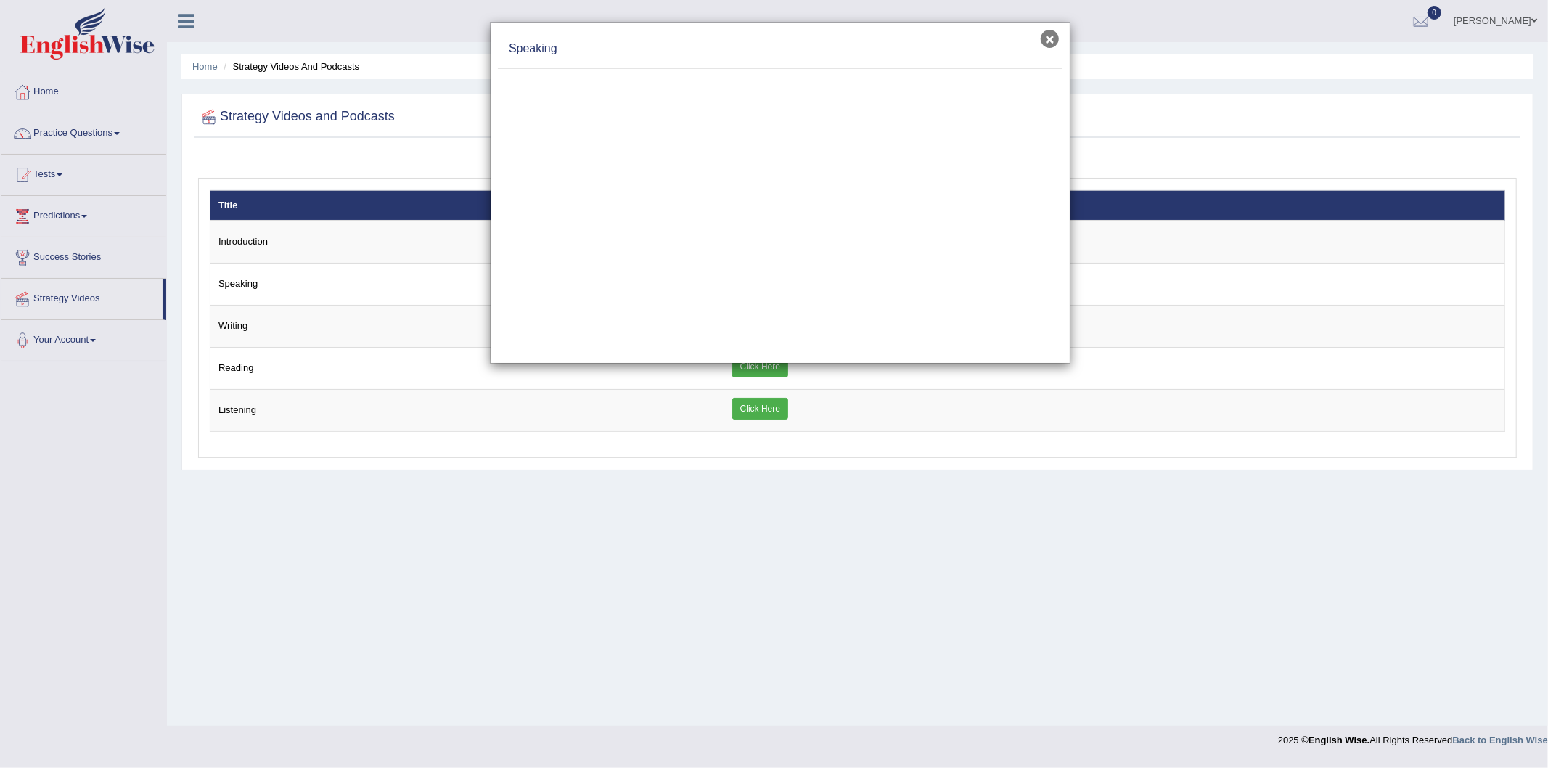
click at [1057, 41] on button "×" at bounding box center [1050, 39] width 18 height 18
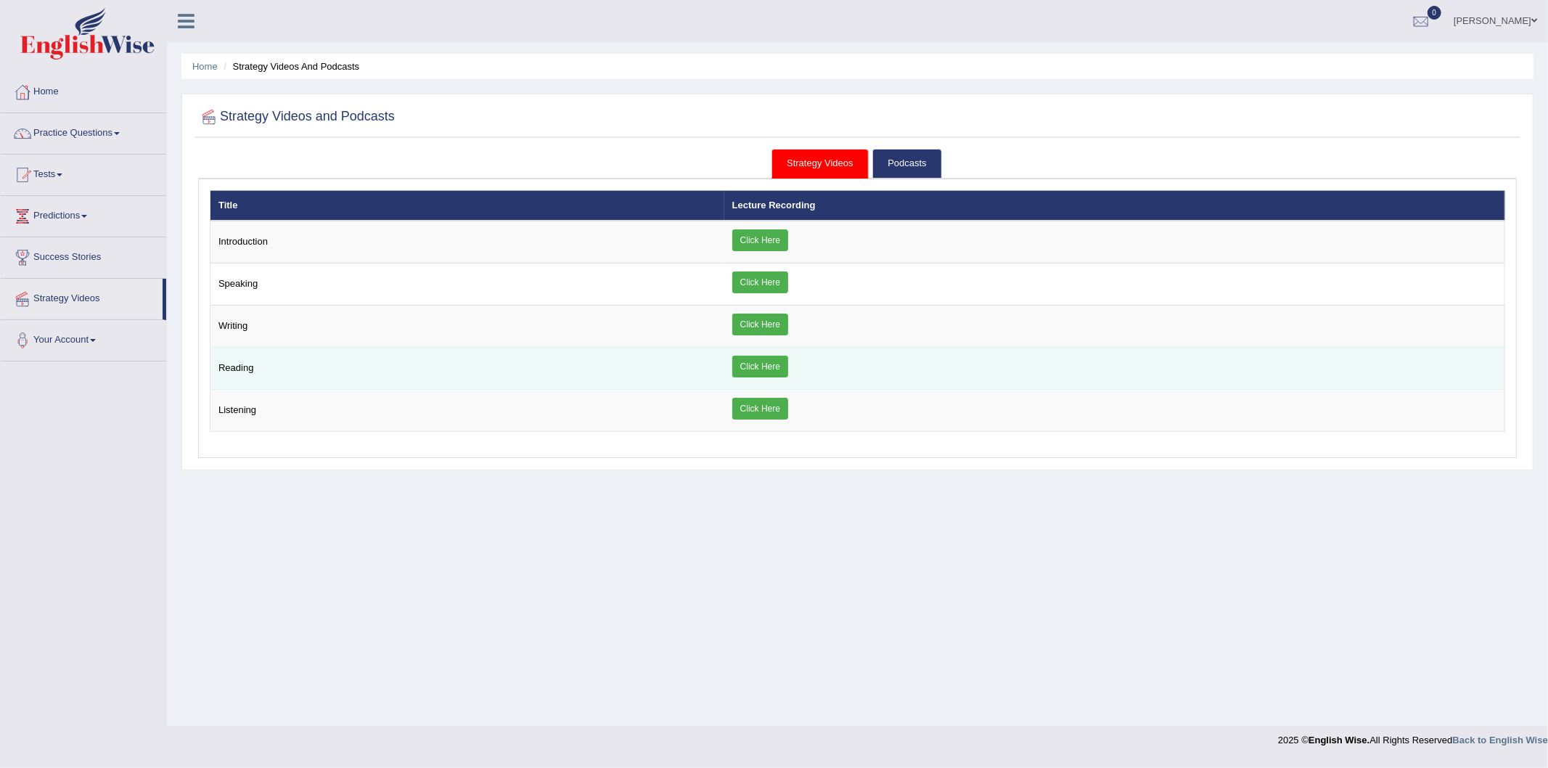
click at [765, 367] on link "Click Here" at bounding box center [760, 367] width 56 height 22
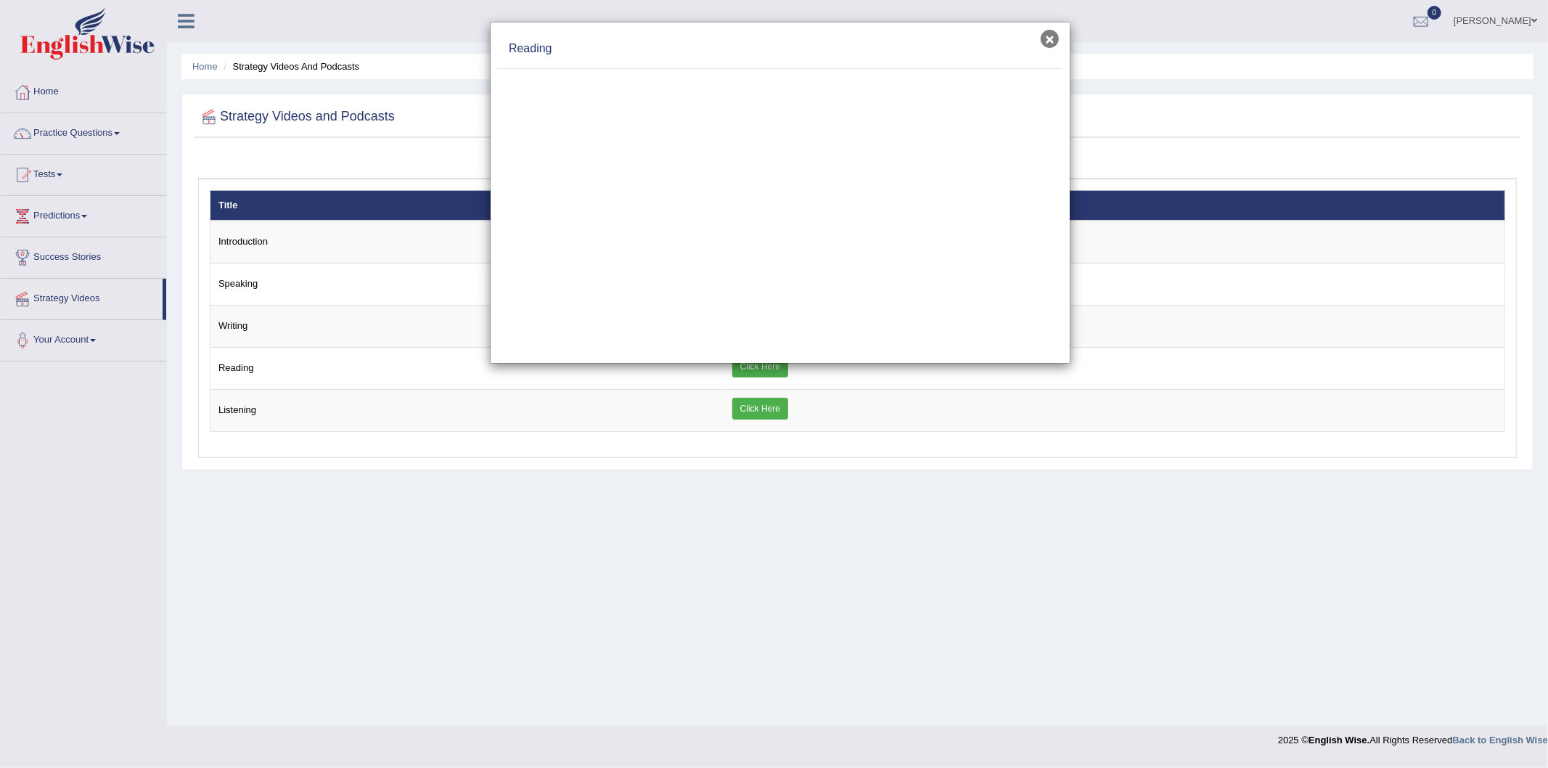
click at [1064, 37] on div "× [GEOGRAPHIC_DATA]" at bounding box center [780, 193] width 581 height 342
click at [1055, 36] on button "×" at bounding box center [1050, 39] width 18 height 18
